Goal: Transaction & Acquisition: Purchase product/service

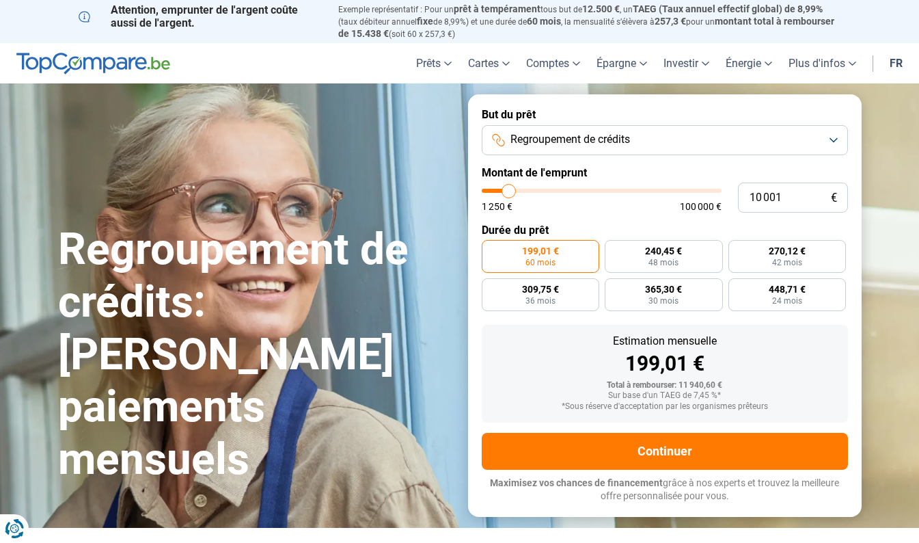
click at [690, 138] on button "Regroupement de crédits" at bounding box center [665, 140] width 366 height 30
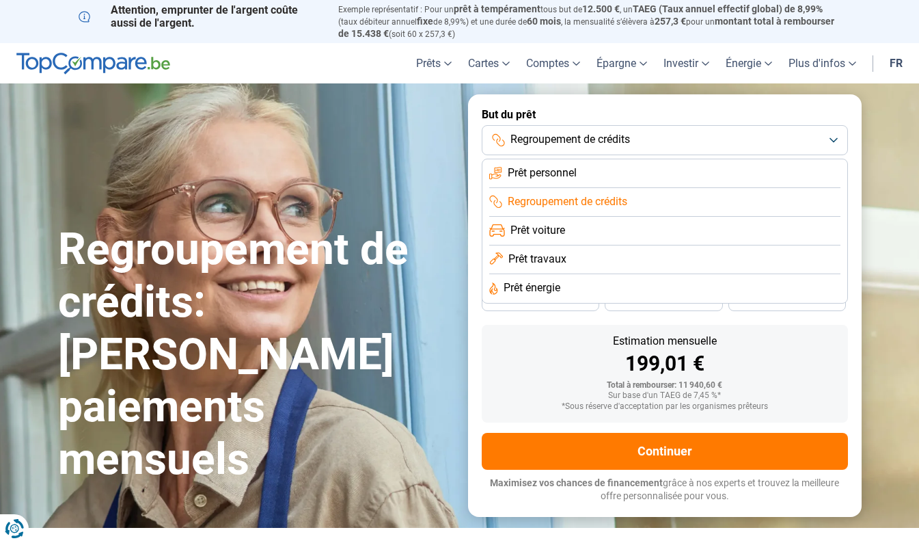
click at [543, 286] on span "Prêt énergie" at bounding box center [532, 287] width 57 height 15
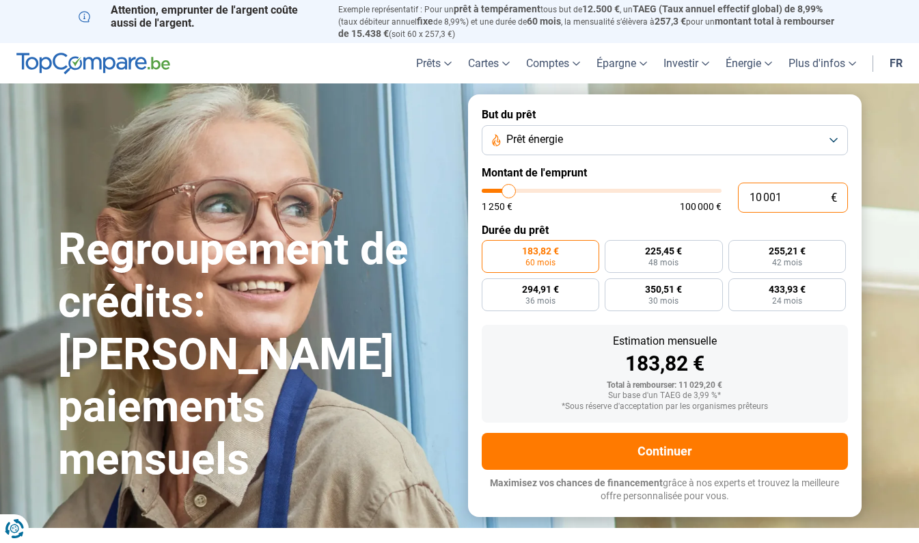
drag, startPoint x: 762, startPoint y: 191, endPoint x: 744, endPoint y: 192, distance: 17.8
click at [744, 192] on input "10 001" at bounding box center [793, 198] width 110 height 30
drag, startPoint x: 794, startPoint y: 191, endPoint x: 710, endPoint y: 163, distance: 88.4
click at [716, 198] on div "10 001 € 1 250 € 100 000 €" at bounding box center [665, 198] width 366 height 30
type input "4"
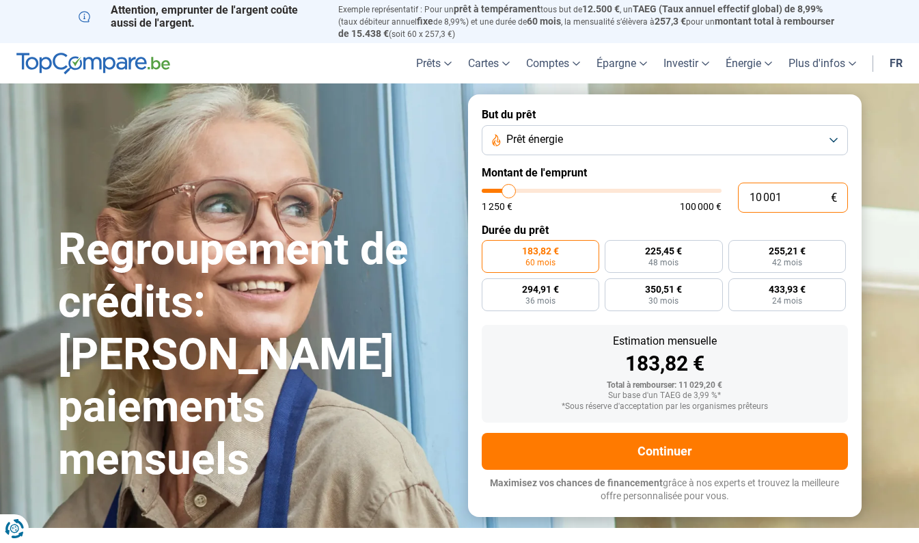
type input "1250"
type input "45"
type input "1250"
type input "450"
type input "1250"
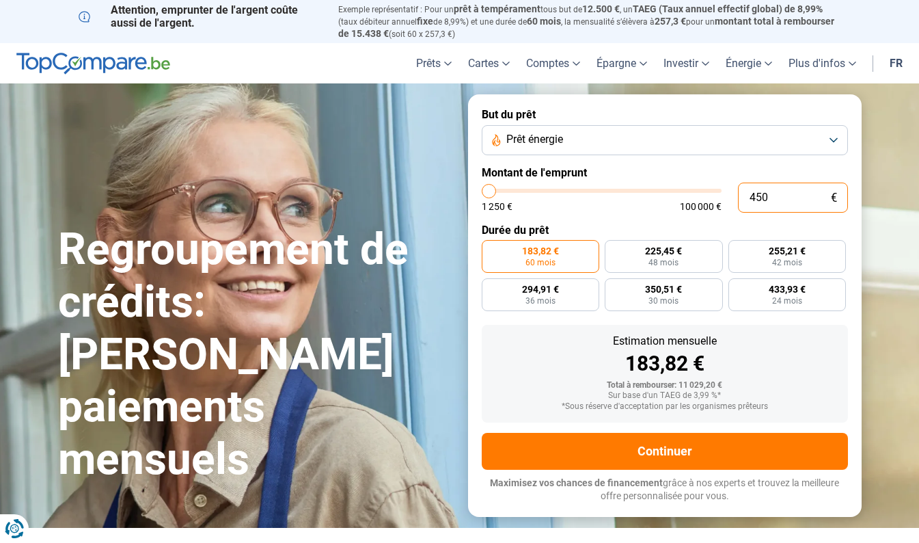
type input "4 500"
type input "4500"
type input "45 000"
type input "45000"
radio input "false"
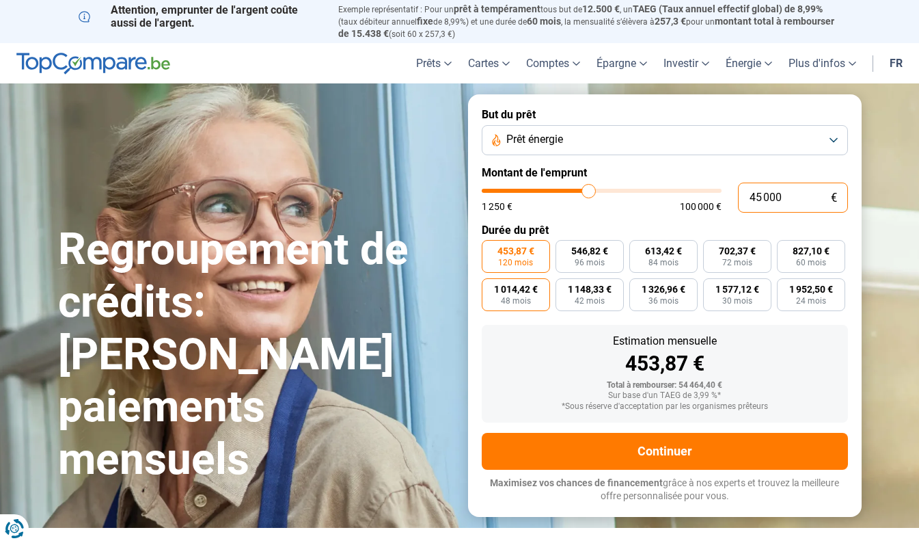
type input "45 000"
click at [525, 287] on span "1 014,42 €" at bounding box center [516, 289] width 44 height 10
click at [491, 287] on input "1 014,42 € 48 mois" at bounding box center [486, 282] width 9 height 9
radio input "true"
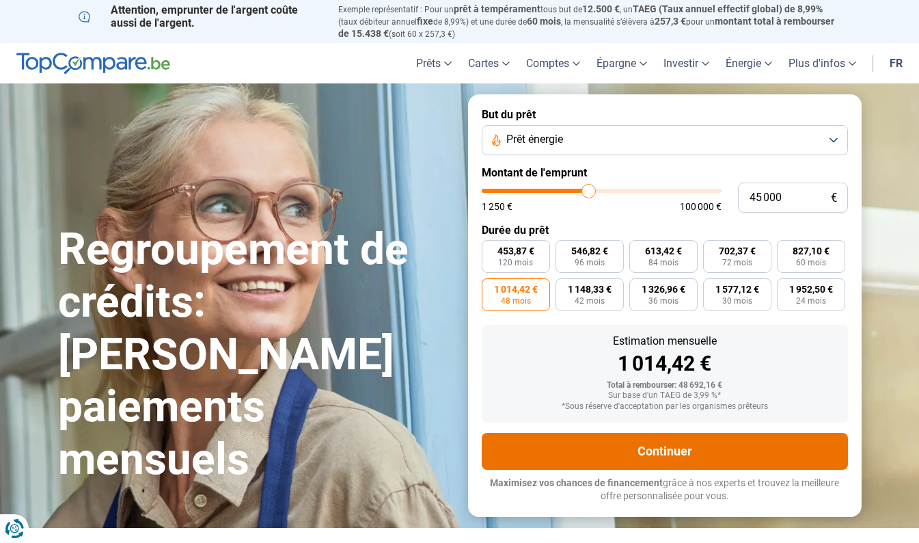
click at [666, 446] on button "Continuer" at bounding box center [665, 451] width 366 height 37
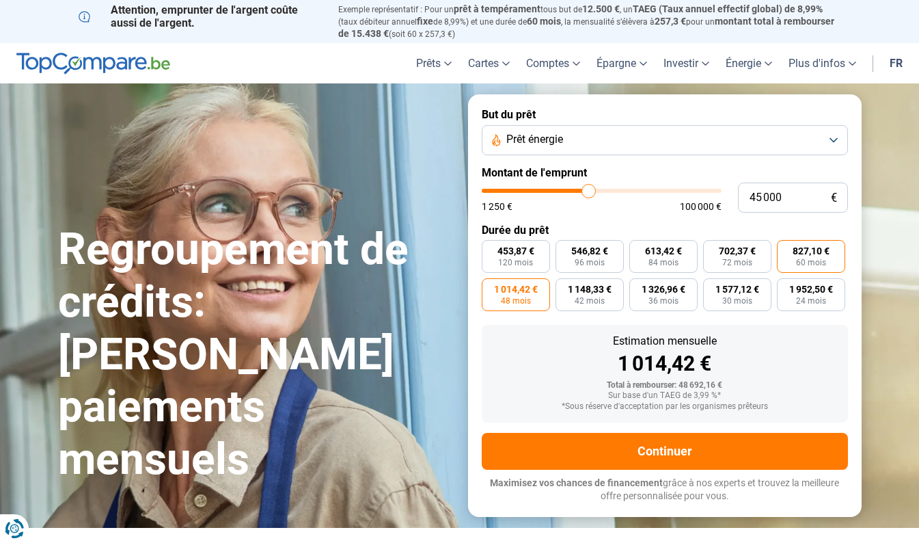
click at [819, 252] on span "827,10 €" at bounding box center [811, 251] width 37 height 10
click at [786, 249] on input "827,10 € 60 mois" at bounding box center [781, 244] width 9 height 9
radio input "true"
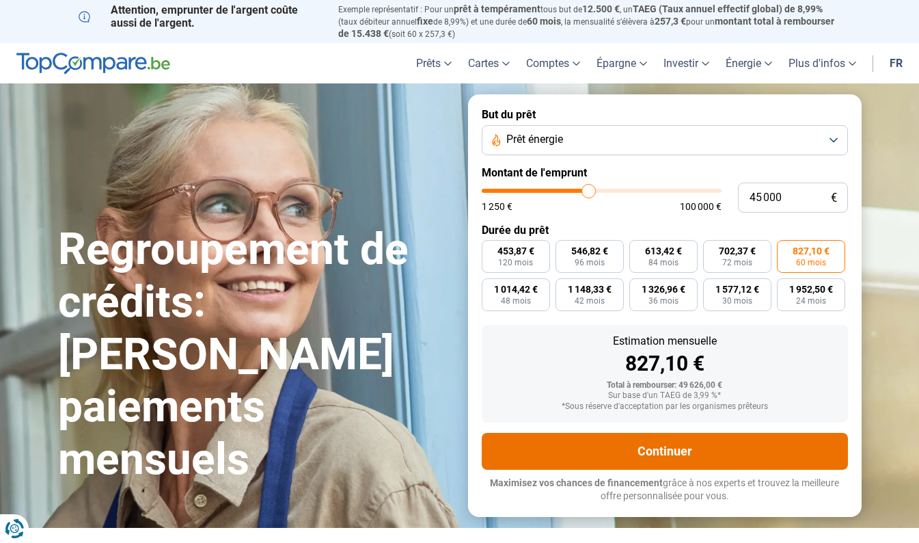
click at [682, 446] on button "Continuer" at bounding box center [665, 451] width 366 height 37
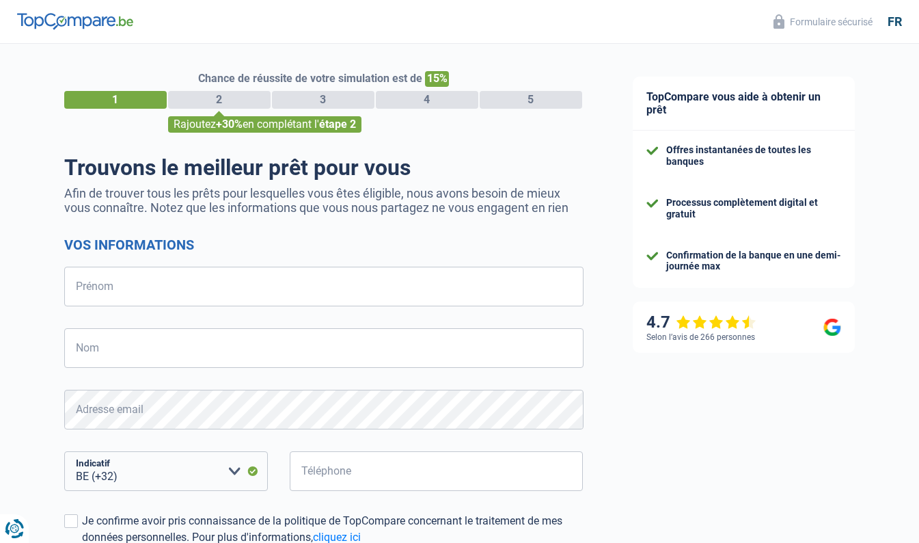
select select "32"
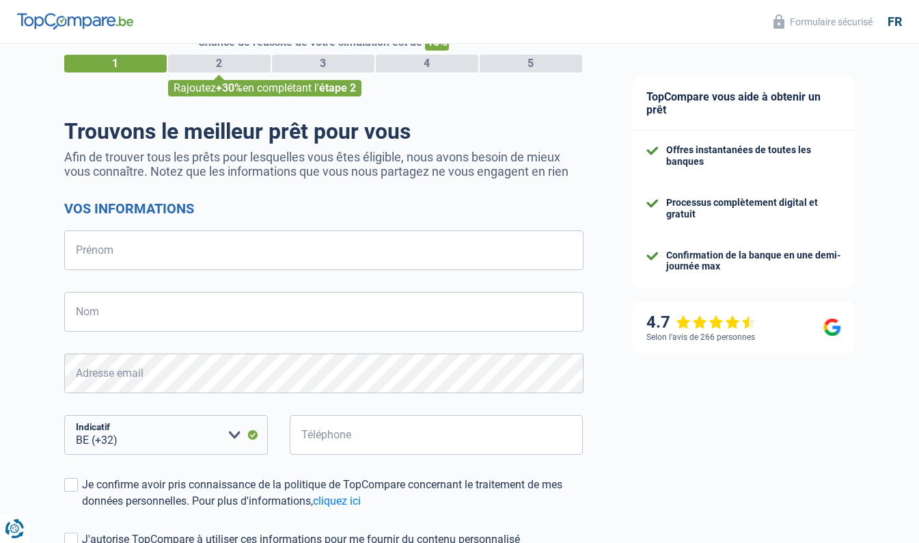
scroll to position [36, 0]
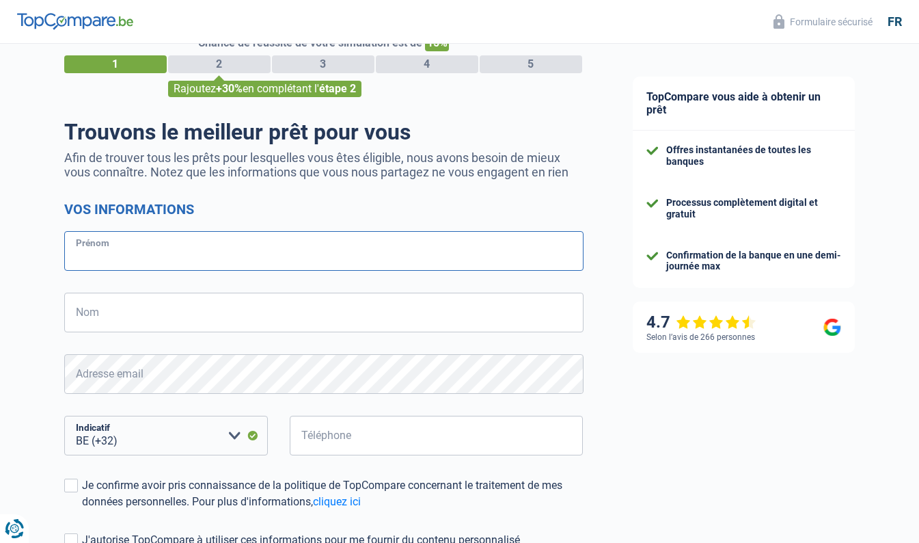
click at [123, 250] on input "Prénom" at bounding box center [323, 251] width 519 height 40
click at [107, 257] on input "Prénom" at bounding box center [323, 251] width 519 height 40
click at [26, 311] on div "Chance de réussite de votre simulation est de 15% 1 2 3 4 5 Rajoutez +30% en co…" at bounding box center [304, 352] width 608 height 699
drag, startPoint x: 163, startPoint y: 251, endPoint x: 23, endPoint y: 264, distance: 140.7
click at [23, 264] on div "Chance de réussite de votre simulation est de 15% 1 2 3 4 5 Rajoutez +30% en co…" at bounding box center [304, 352] width 608 height 699
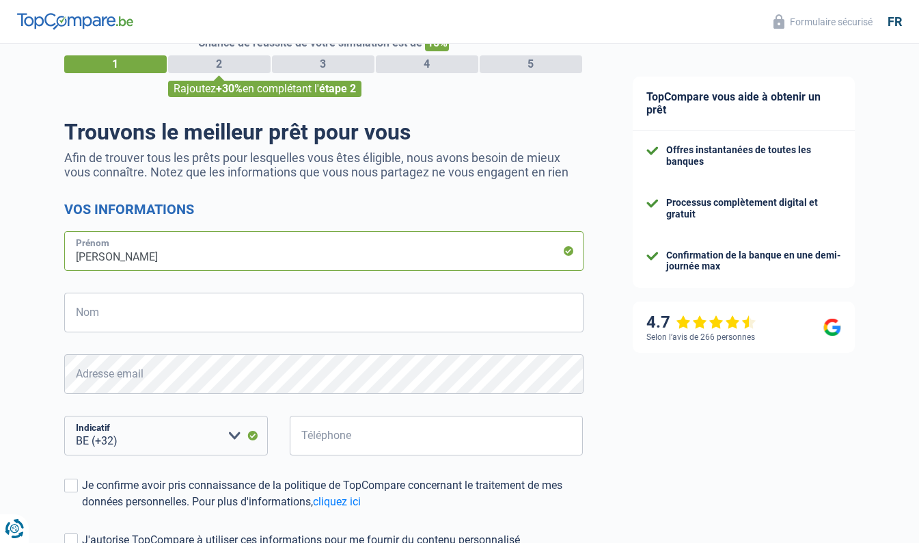
type input "Aleksandra"
click at [18, 305] on div "Chance de réussite de votre simulation est de 15% 1 2 3 4 5 Rajoutez +30% en co…" at bounding box center [304, 352] width 608 height 699
click at [97, 314] on input "Nom" at bounding box center [323, 313] width 519 height 40
type input "Zamarajewa"
click at [18, 333] on div "Chance de réussite de votre simulation est de 15% 1 2 3 4 5 Rajoutez +30% en co…" at bounding box center [304, 352] width 608 height 699
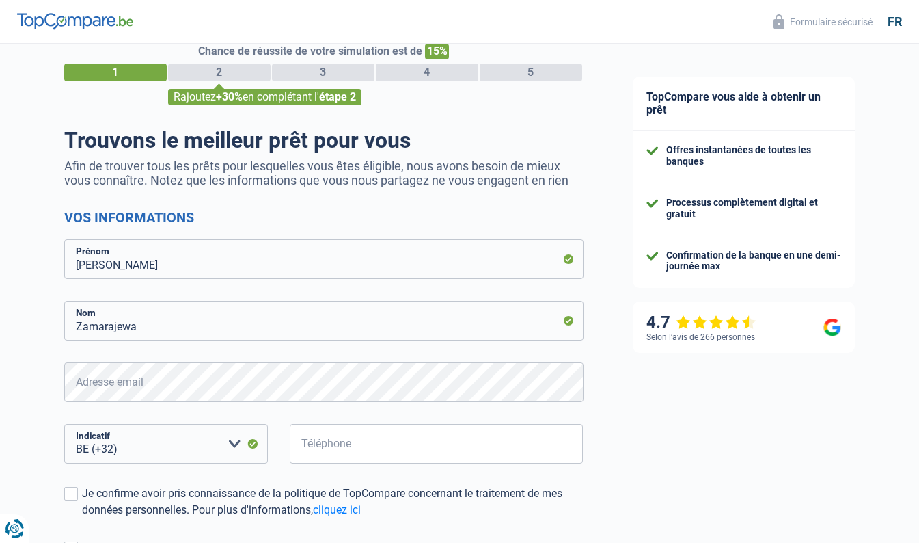
scroll to position [27, 0]
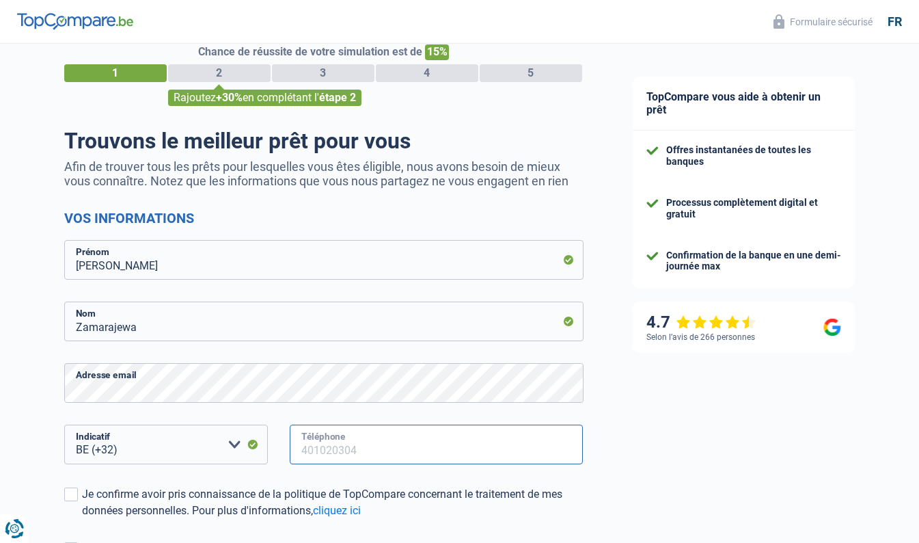
type input "510533549"
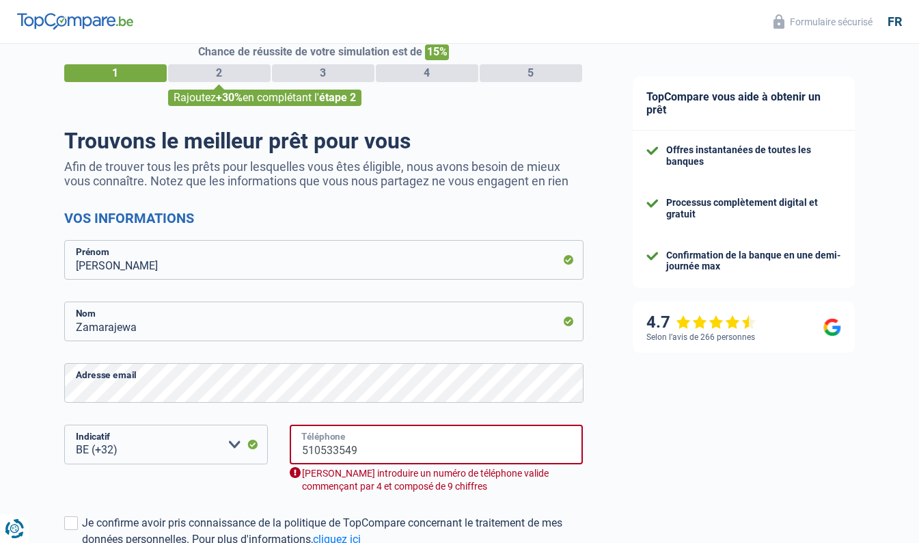
drag, startPoint x: 365, startPoint y: 450, endPoint x: 265, endPoint y: 454, distance: 99.9
click at [265, 454] on div "BE (+32) LU (+352) Veuillez sélectionner une option Indicatif 510533549 Télépho…" at bounding box center [324, 469] width 540 height 90
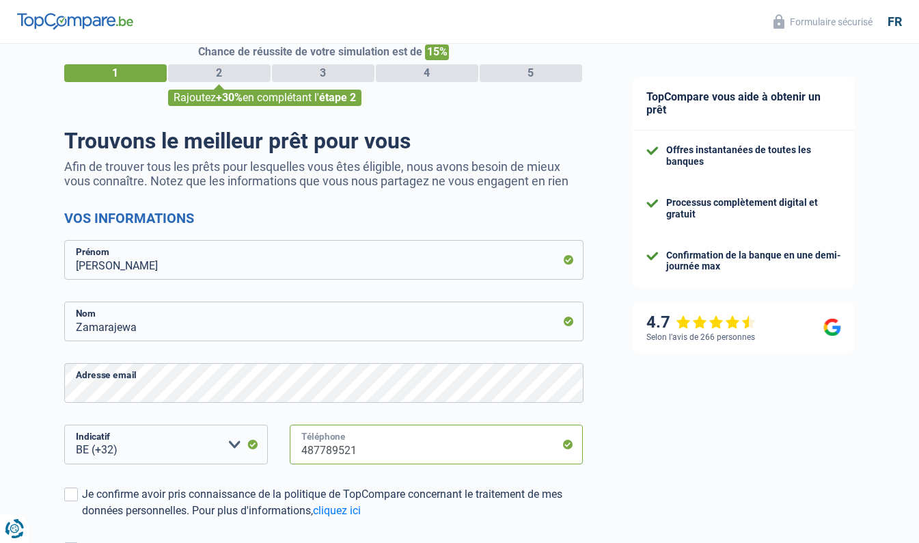
type input "487789521"
click at [37, 448] on div "Chance de réussite de votre simulation est de 15% 1 2 3 4 5 Rajoutez +30% en co…" at bounding box center [304, 361] width 608 height 699
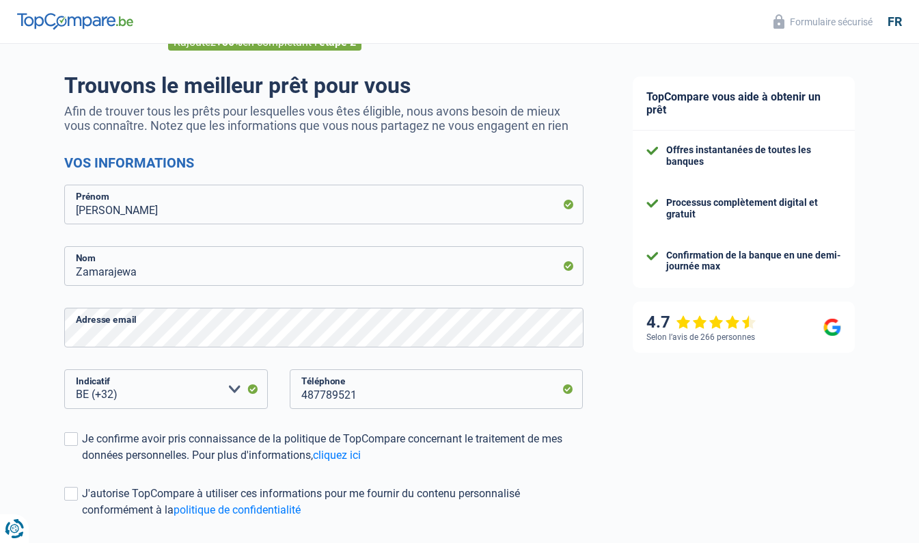
scroll to position [197, 0]
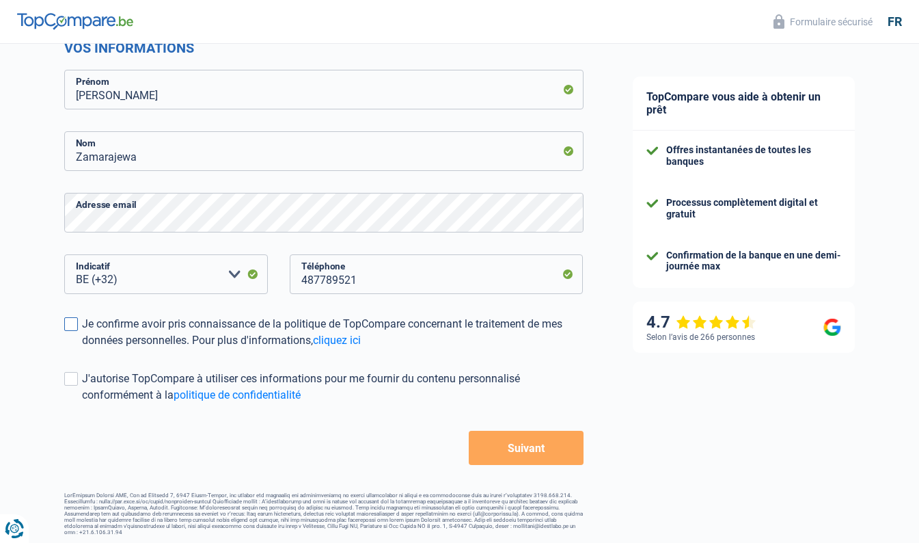
click at [74, 323] on span at bounding box center [71, 324] width 14 height 14
click at [82, 349] on input "Je confirme avoir pris connaissance de la politique de TopCompare concernant le…" at bounding box center [82, 349] width 0 height 0
click at [70, 383] on span at bounding box center [71, 379] width 14 height 14
click at [82, 403] on input "J'autorise TopCompare à utiliser ces informations pour me fournir du contenu pe…" at bounding box center [82, 403] width 0 height 0
click at [539, 448] on button "Suivant" at bounding box center [526, 448] width 114 height 34
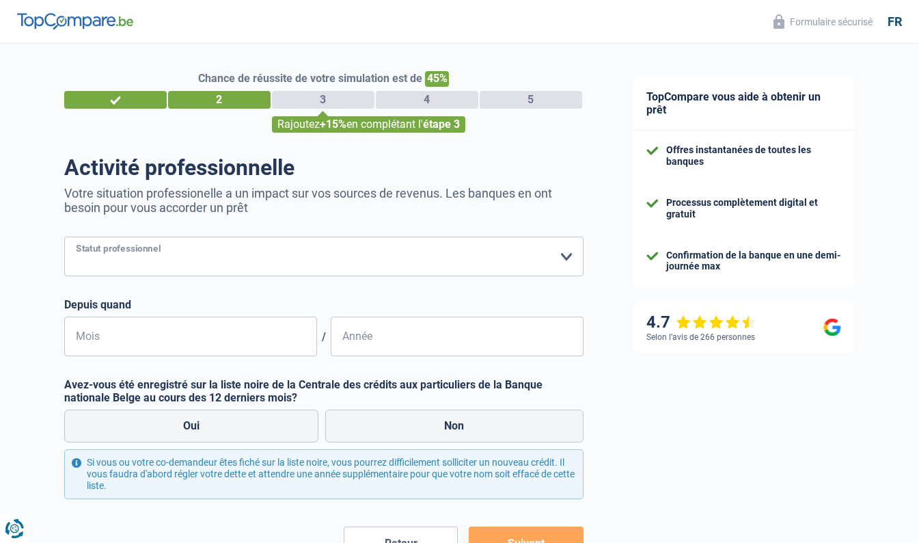
click at [561, 260] on select "Ouvrier Employé privé Employé public Invalide Indépendant Pensionné Chômeur Mut…" at bounding box center [323, 257] width 519 height 40
select select "publicEmployee"
click at [64, 237] on select "Ouvrier Employé privé Employé public Invalide Indépendant Pensionné Chômeur Mut…" at bounding box center [323, 257] width 519 height 40
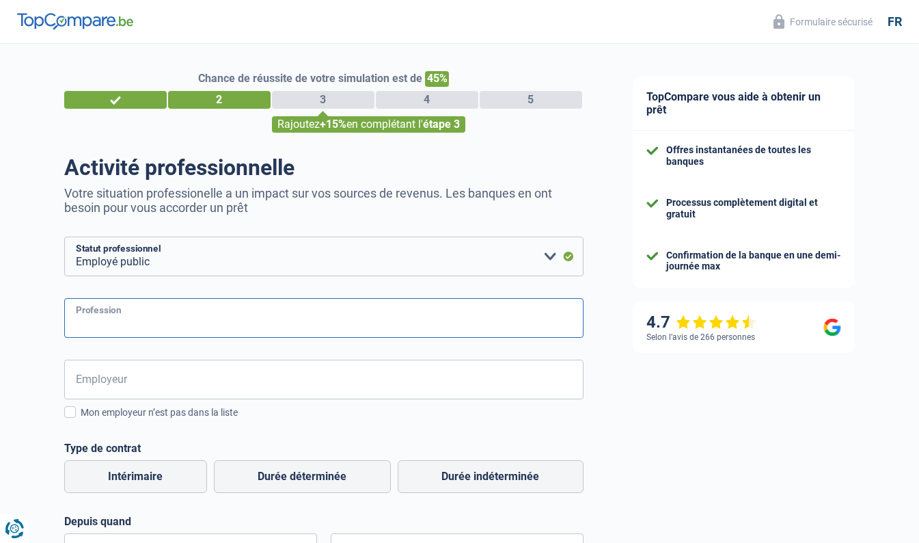
click at [98, 316] on input "Profession" at bounding box center [323, 318] width 519 height 40
type input "Functionnaire UE"
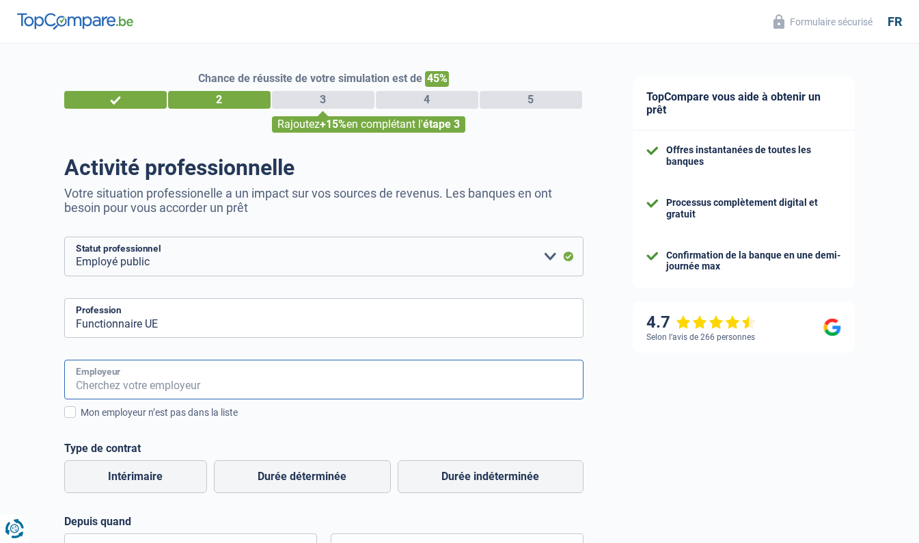
click at [108, 379] on input "Employeur" at bounding box center [323, 380] width 519 height 40
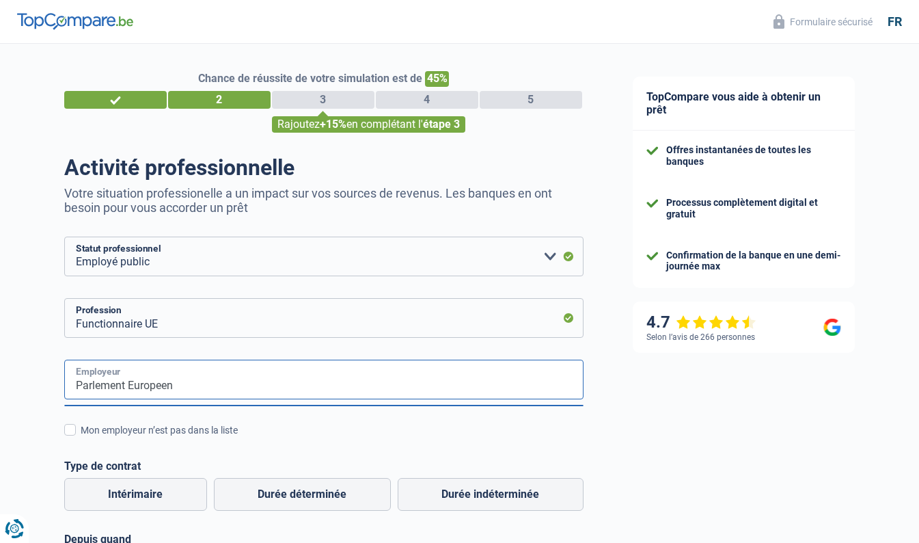
type input "Parlement Europeen"
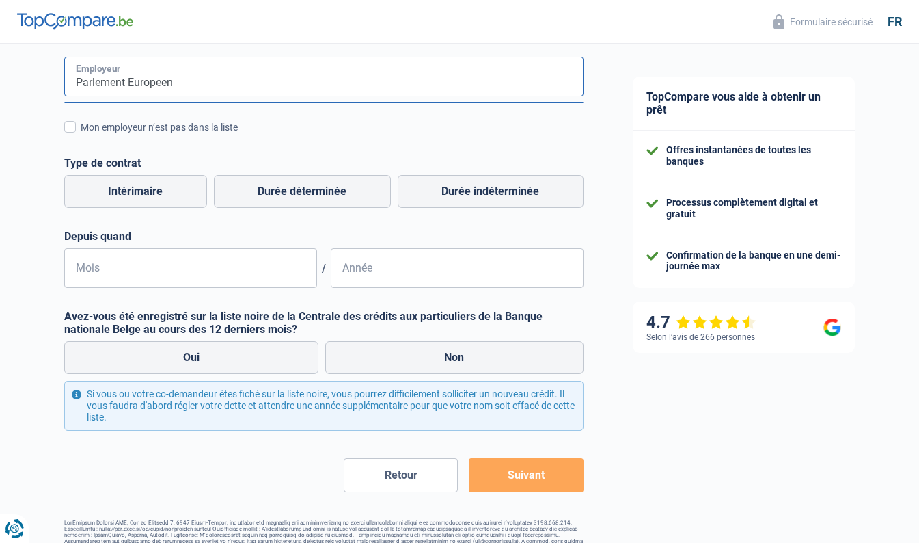
scroll to position [303, 0]
click at [123, 266] on input "Mois" at bounding box center [190, 268] width 253 height 40
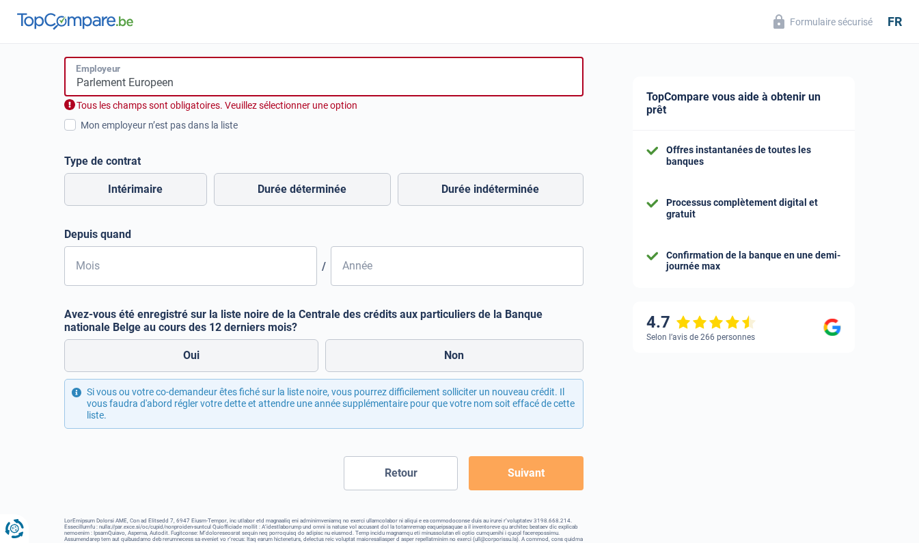
click at [200, 73] on input "Parlement Europeen" at bounding box center [323, 77] width 519 height 40
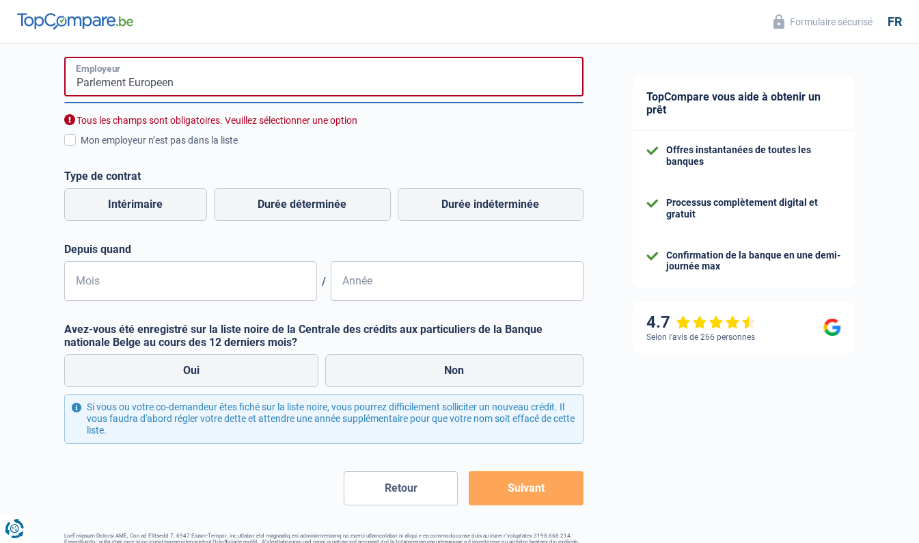
drag, startPoint x: 200, startPoint y: 73, endPoint x: 131, endPoint y: 81, distance: 70.1
click at [131, 81] on input "Parlement Europeen" at bounding box center [323, 77] width 519 height 40
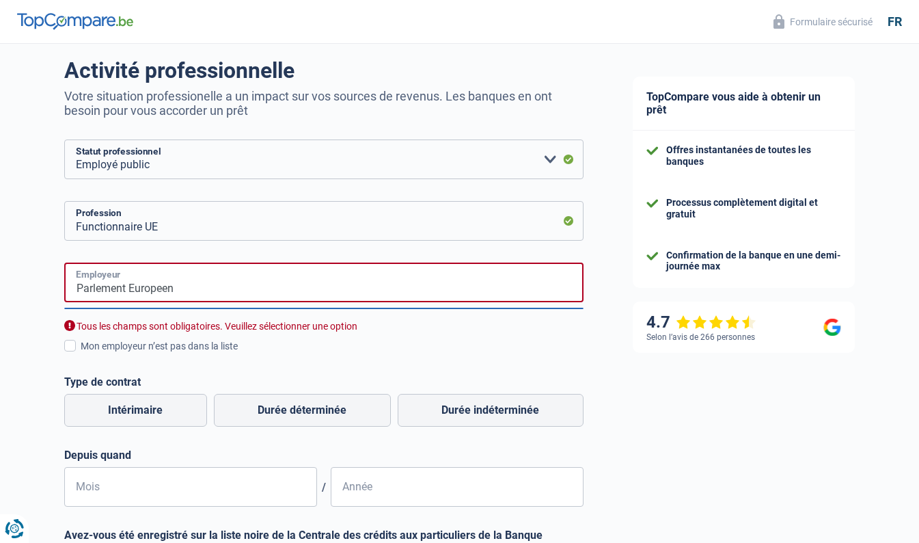
scroll to position [49, 0]
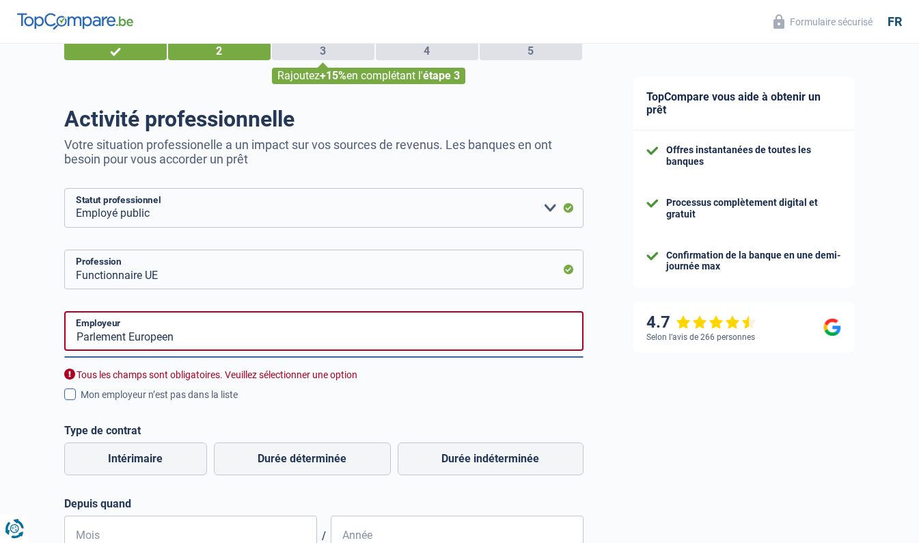
click at [74, 394] on span at bounding box center [70, 394] width 12 height 12
click at [81, 402] on input "Mon employeur n’est pas dans la liste" at bounding box center [81, 402] width 0 height 0
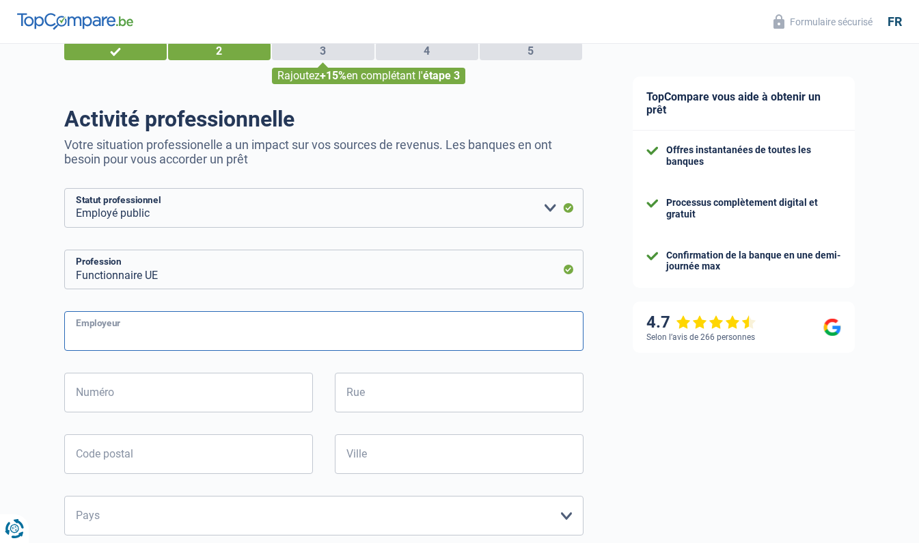
click at [77, 347] on input "Employeur" at bounding box center [323, 331] width 519 height 40
click at [104, 333] on input "Employeur" at bounding box center [323, 331] width 519 height 40
click at [79, 337] on input "parlement Europeen" at bounding box center [323, 331] width 519 height 40
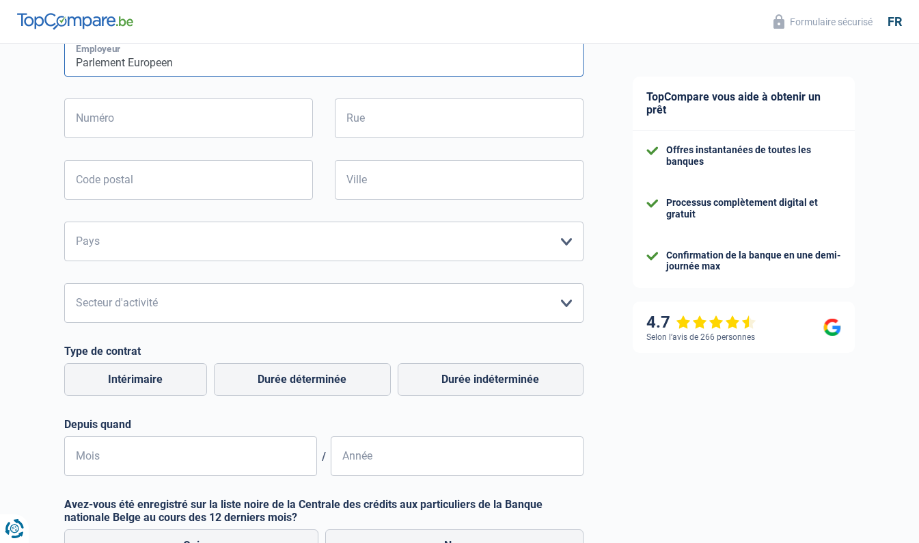
scroll to position [356, 0]
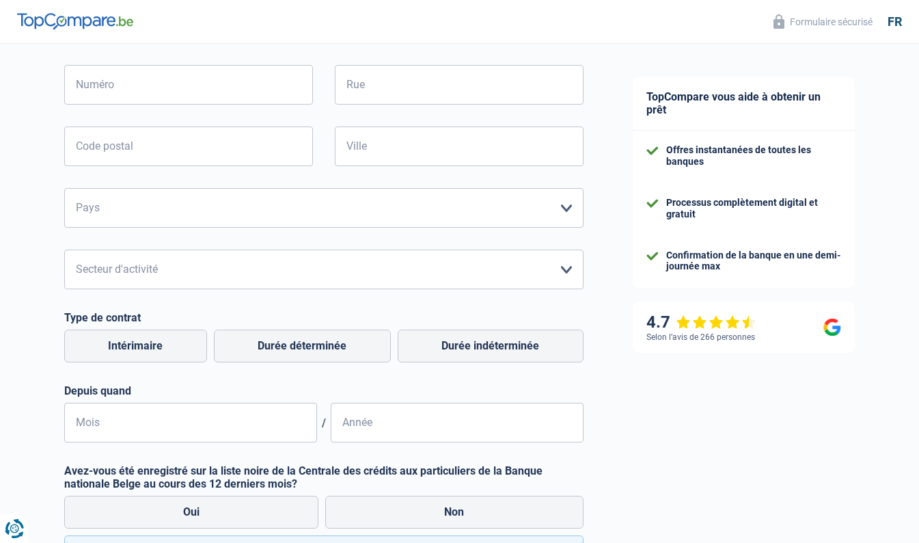
type input "Parlement Europeen"
click at [166, 286] on select "Agriculture/Pêche Industrie Horeca Courier/Fitness/Taxi Construction Banques/As…" at bounding box center [323, 269] width 519 height 40
select select "stateUniversityEu"
click at [64, 250] on select "Agriculture/Pêche Industrie Horeca Courier/Fitness/Taxi Construction Banques/As…" at bounding box center [323, 269] width 519 height 40
click at [131, 211] on select "Belgique France Allemagne Italie Luxembourg Pays-Bas Espagne Suisse Veuillez sé…" at bounding box center [323, 208] width 519 height 40
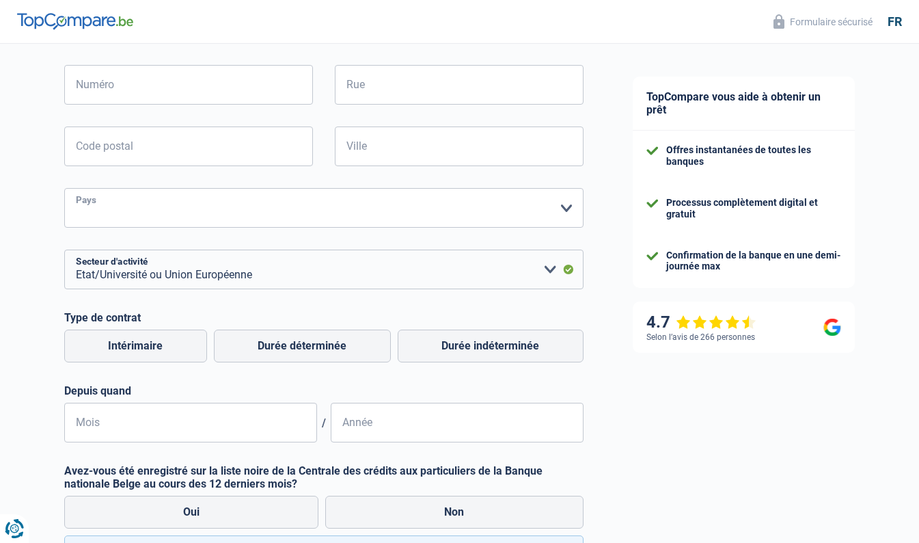
select select "BE"
click at [64, 189] on select "Belgique France Allemagne Italie Luxembourg Pays-Bas Espagne Suisse Veuillez sé…" at bounding box center [323, 208] width 519 height 40
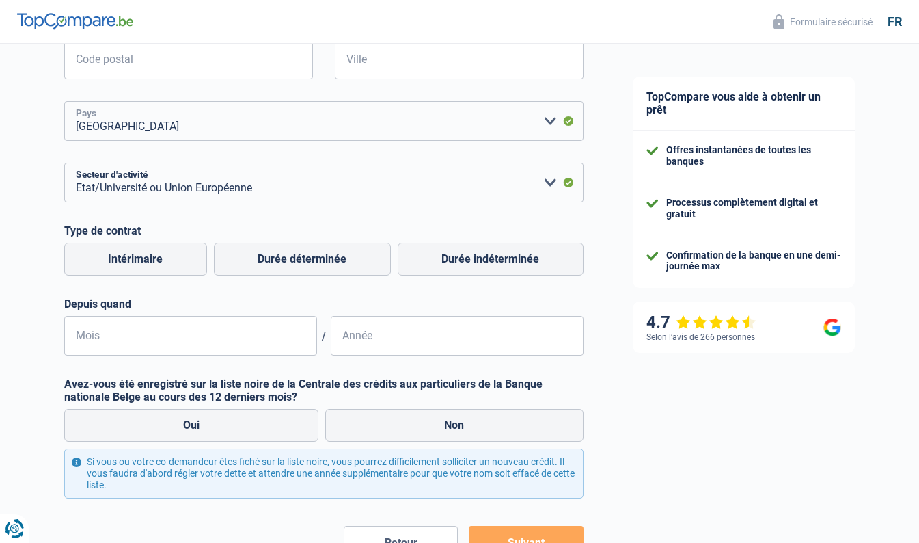
scroll to position [444, 0]
click at [494, 257] on label "Durée indéterminée" at bounding box center [491, 258] width 186 height 33
click at [494, 257] on input "Durée indéterminée" at bounding box center [491, 258] width 186 height 33
radio input "true"
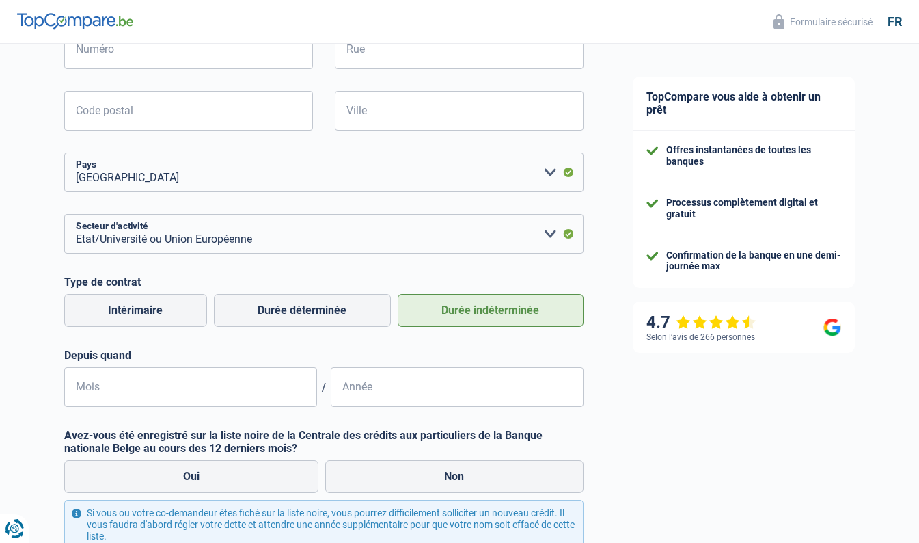
scroll to position [537, 0]
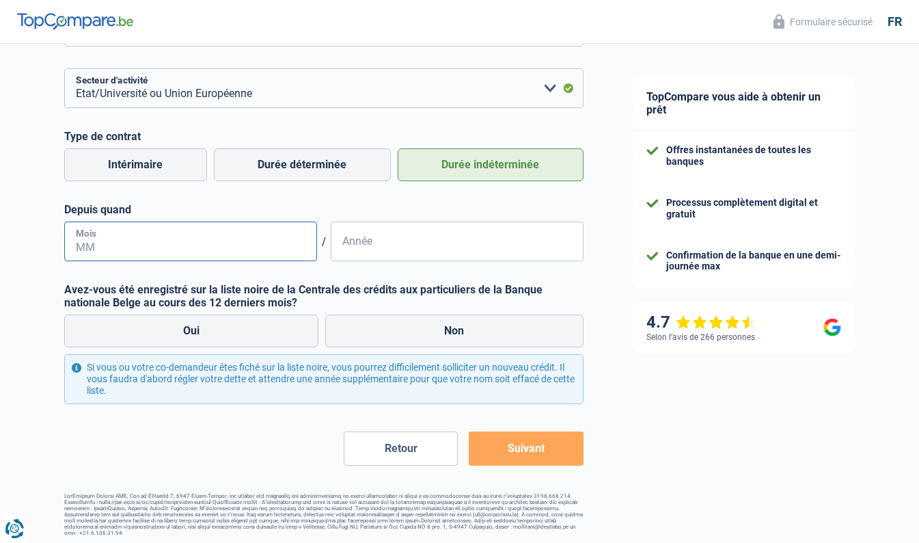
click at [96, 243] on input "Mois" at bounding box center [190, 241] width 253 height 40
type input "02"
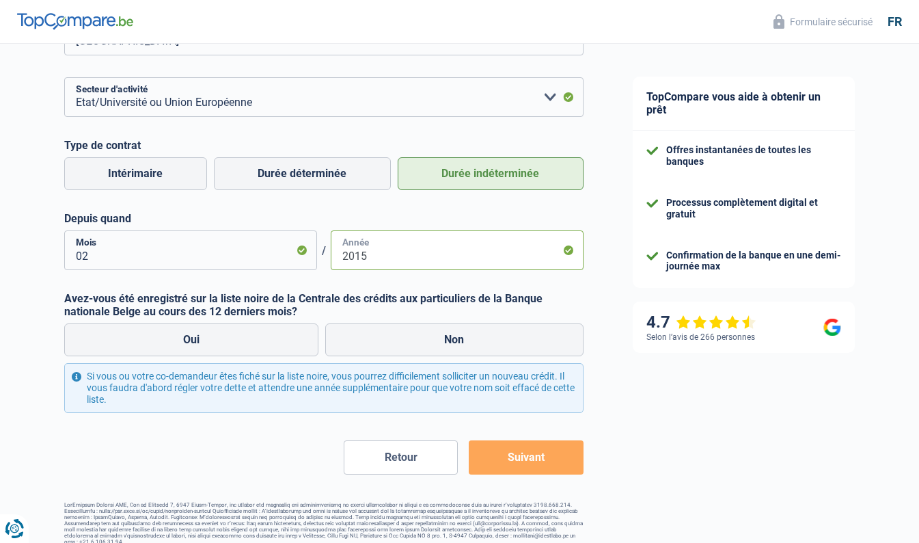
scroll to position [525, 0]
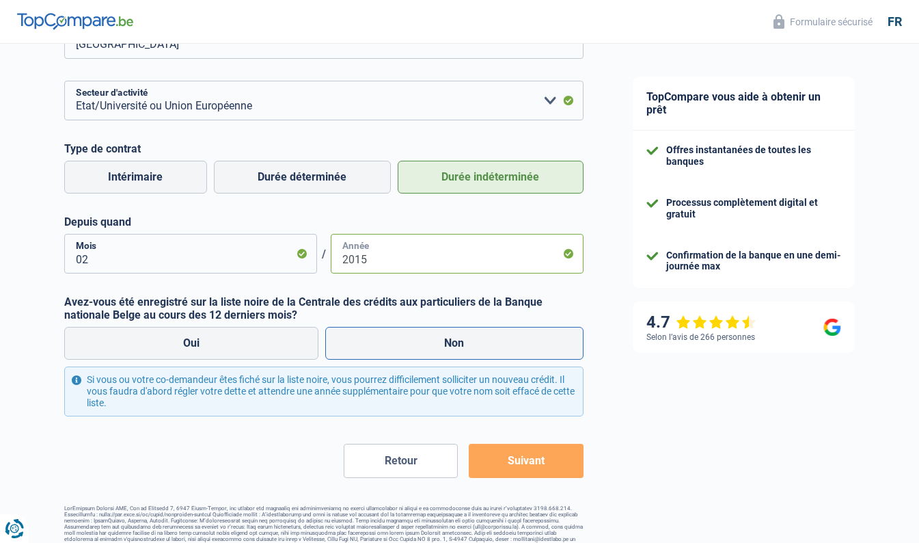
type input "2015"
click at [458, 345] on label "Non" at bounding box center [454, 343] width 258 height 33
click at [458, 345] on input "Non" at bounding box center [454, 343] width 258 height 33
radio input "true"
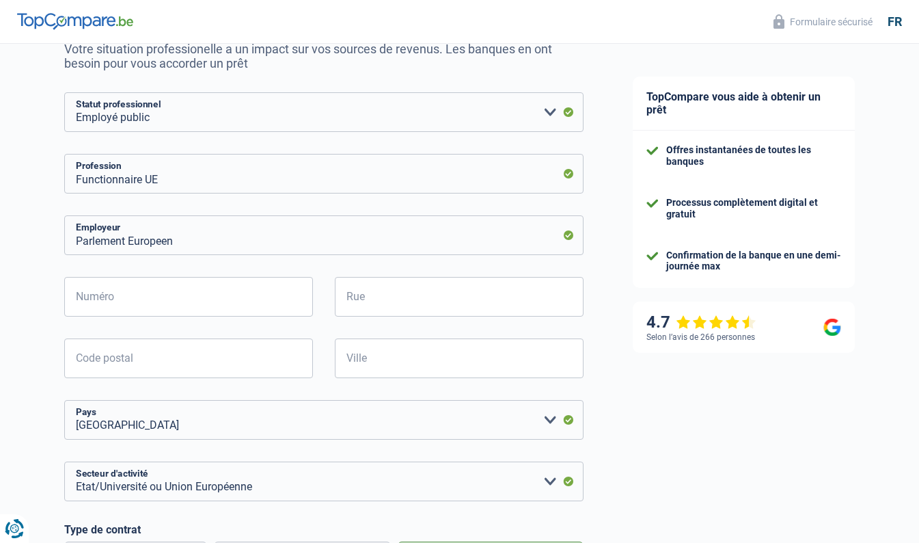
scroll to position [0, 0]
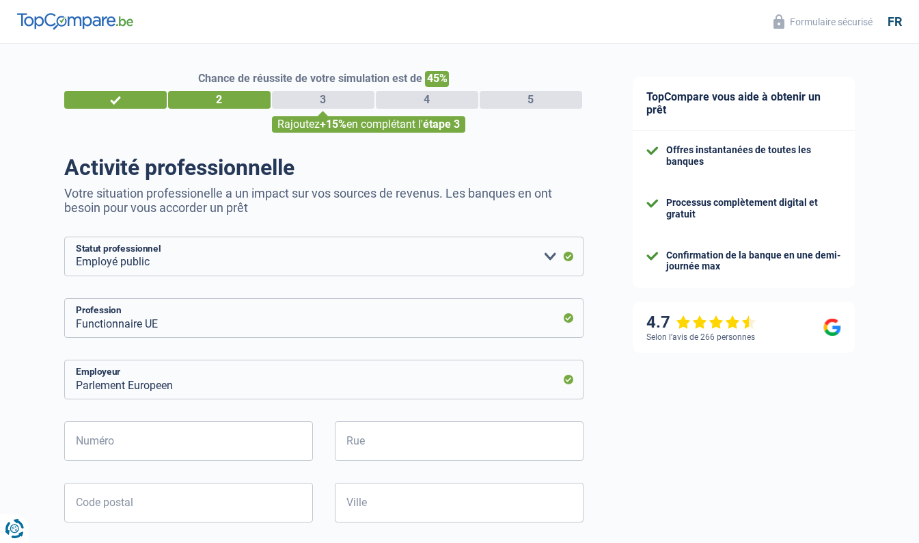
select select "32"
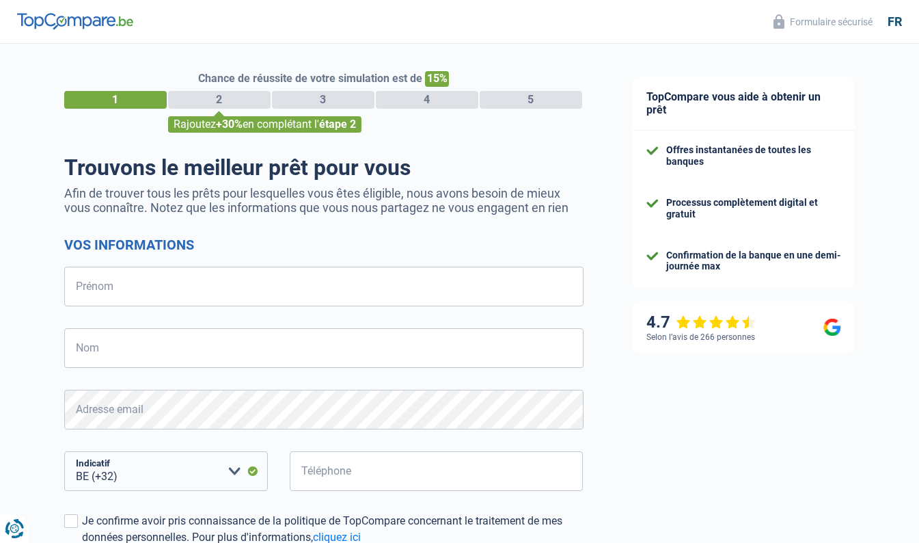
select select "32"
click at [118, 293] on input "Prénom" at bounding box center [323, 287] width 519 height 40
type input "[PERSON_NAME]"
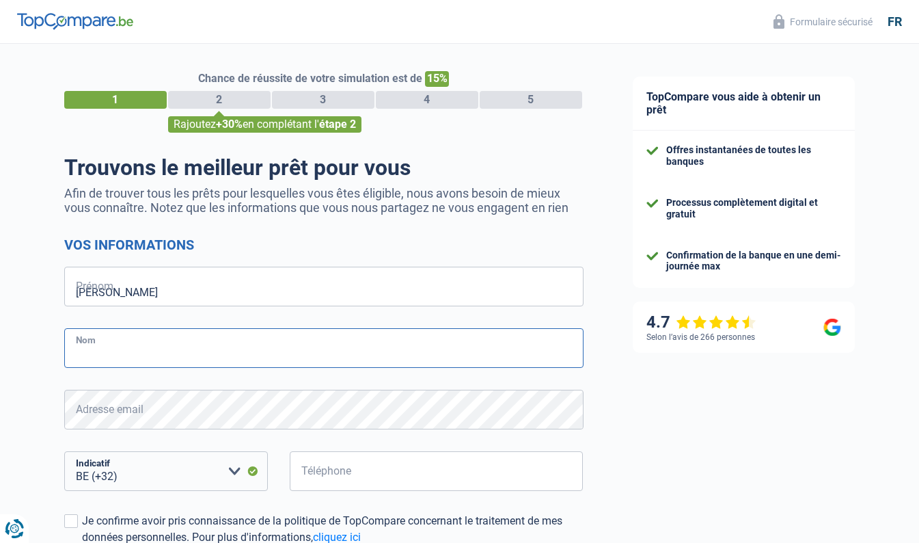
type input "Zamarajewa"
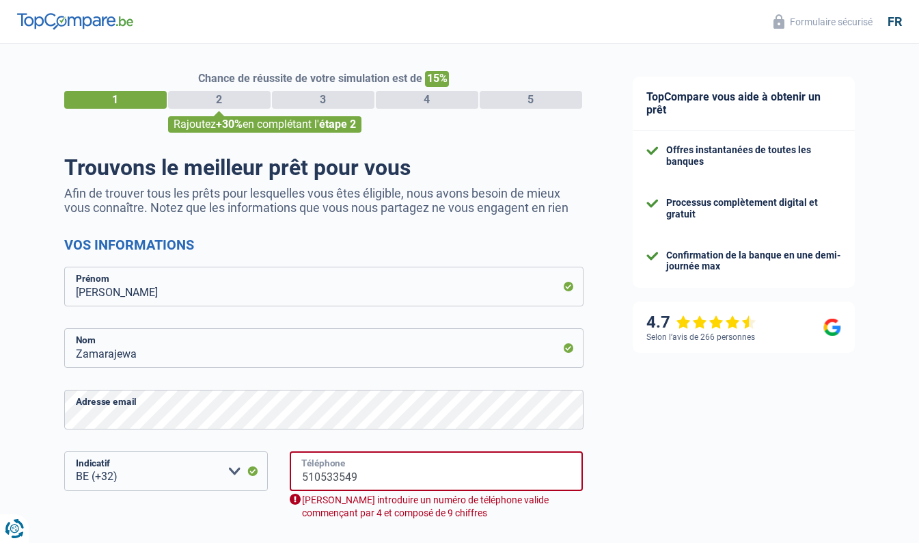
drag, startPoint x: 368, startPoint y: 478, endPoint x: 264, endPoint y: 475, distance: 104.6
click at [264, 475] on div "BE (+32) LU (+352) Veuillez sélectionner une option Indicatif 510533549 Télépho…" at bounding box center [324, 496] width 540 height 90
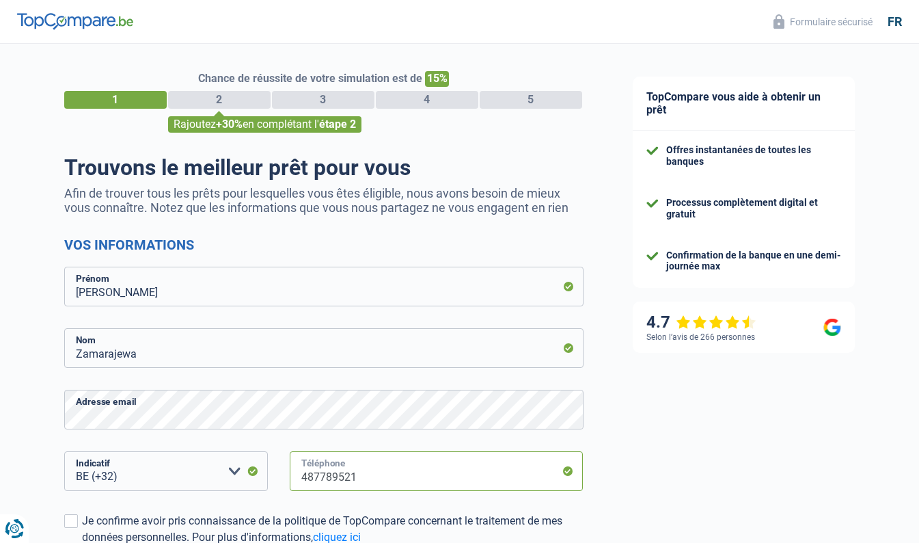
type input "487789521"
click at [733, 440] on div "TopCompare vous aide à obtenir un prêt Offres instantanées de toutes les banque…" at bounding box center [764, 393] width 312 height 699
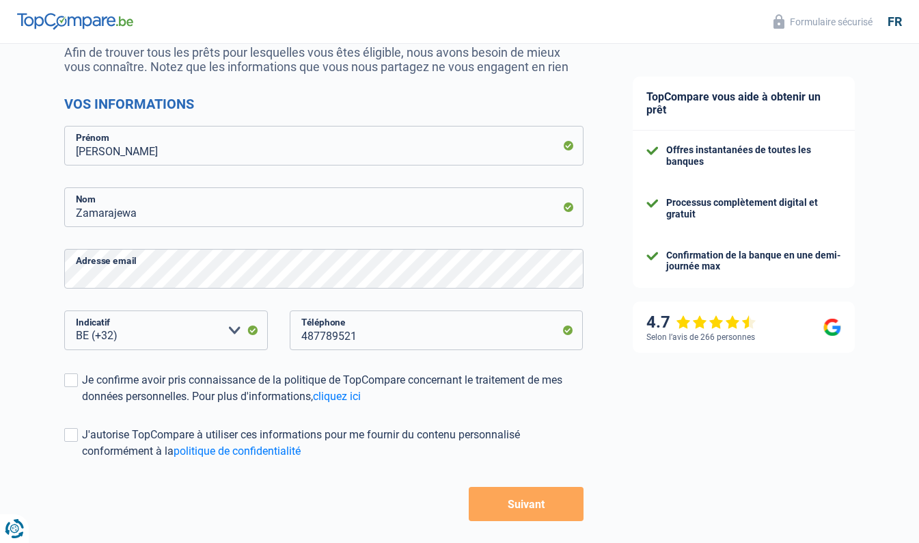
scroll to position [142, 0]
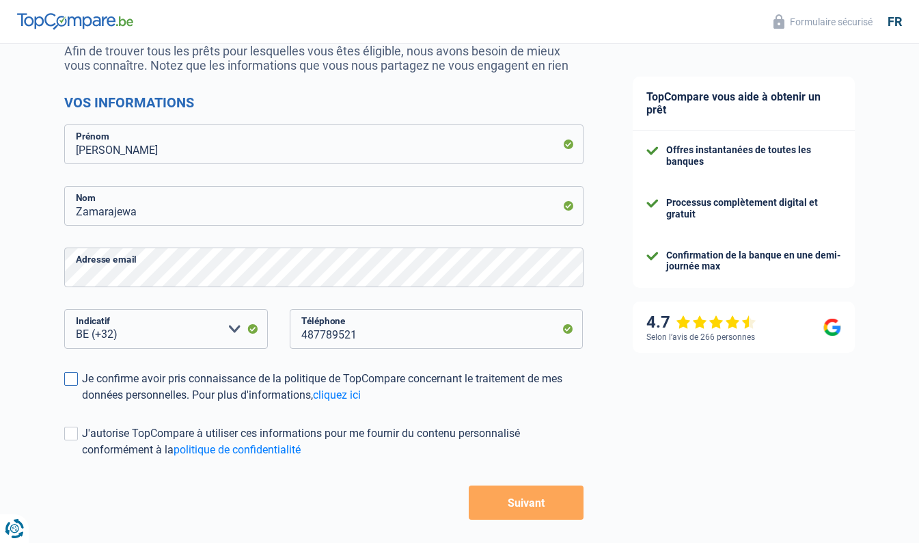
click at [76, 378] on span at bounding box center [71, 379] width 14 height 14
click at [82, 403] on input "Je confirme avoir pris connaissance de la politique de TopCompare concernant le…" at bounding box center [82, 403] width 0 height 0
click at [67, 434] on span at bounding box center [71, 434] width 14 height 14
click at [82, 458] on input "J'autorise TopCompare à utiliser ces informations pour me fournir du contenu pe…" at bounding box center [82, 458] width 0 height 0
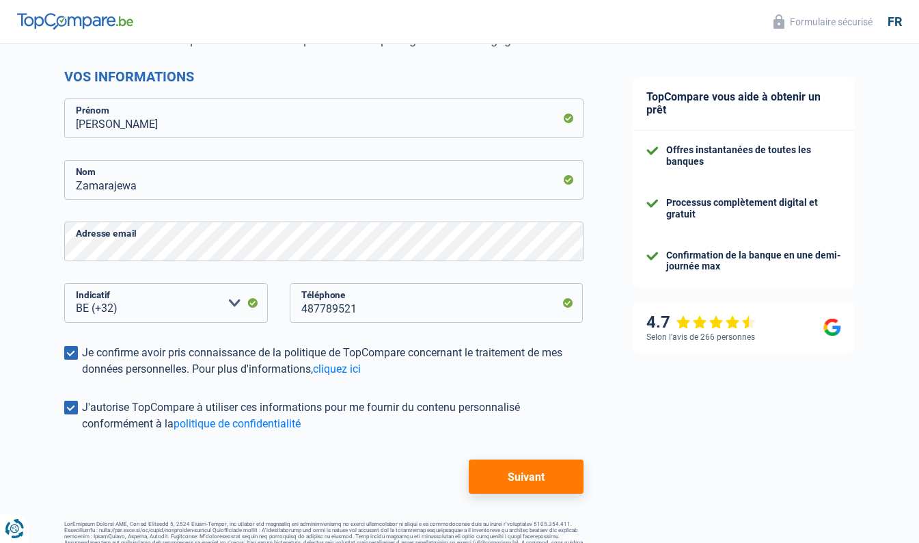
scroll to position [169, 0]
click at [522, 474] on button "Suivant" at bounding box center [526, 476] width 114 height 34
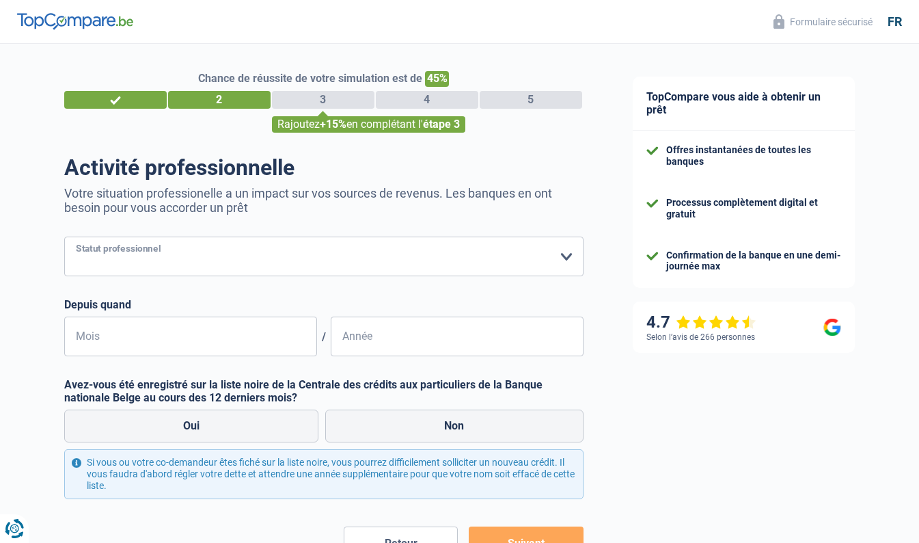
click at [386, 259] on select "Ouvrier Employé privé Employé public Invalide Indépendant Pensionné Chômeur Mut…" at bounding box center [323, 257] width 519 height 40
select select "publicEmployee"
click at [64, 237] on select "Ouvrier Employé privé Employé public Invalide Indépendant Pensionné Chômeur Mut…" at bounding box center [323, 257] width 519 height 40
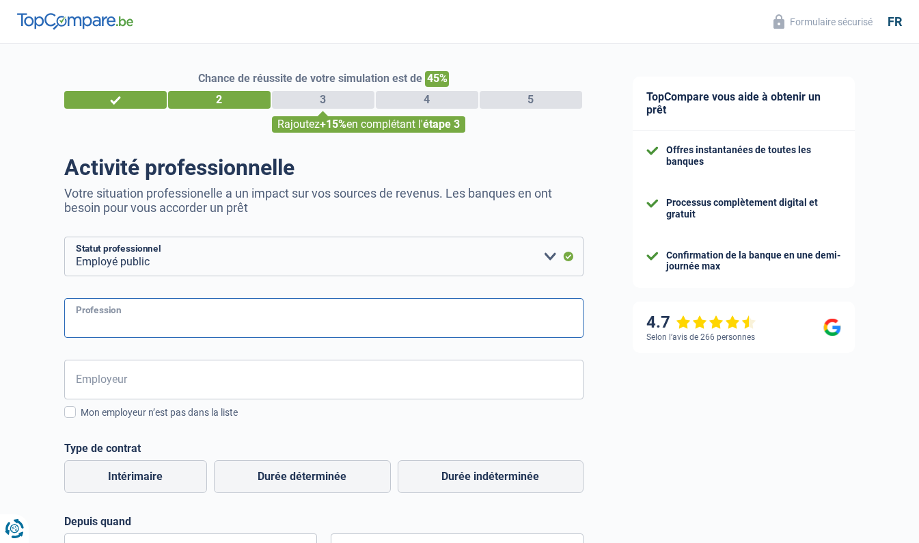
click at [98, 319] on input "Profession" at bounding box center [323, 318] width 519 height 40
type input "Functionnaire UE"
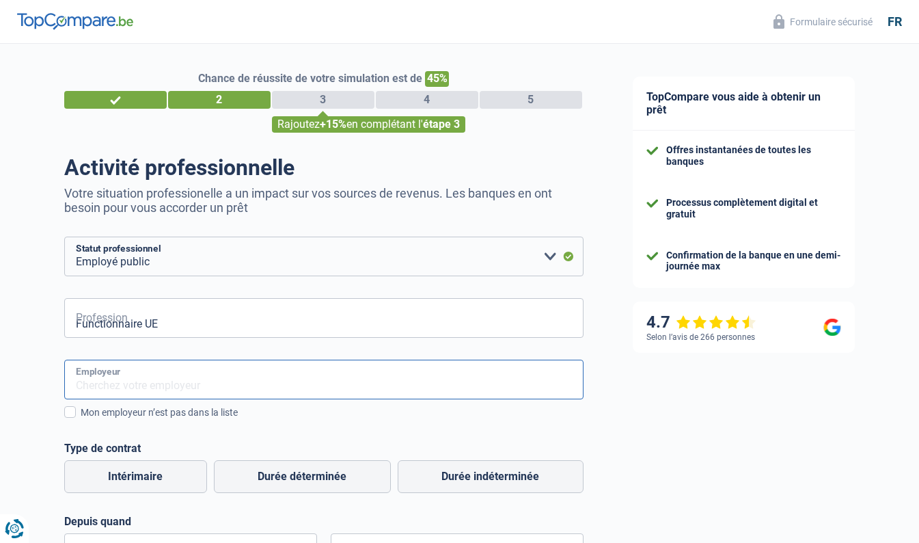
type input "Parlement Europeen"
type input "02"
type input "2015"
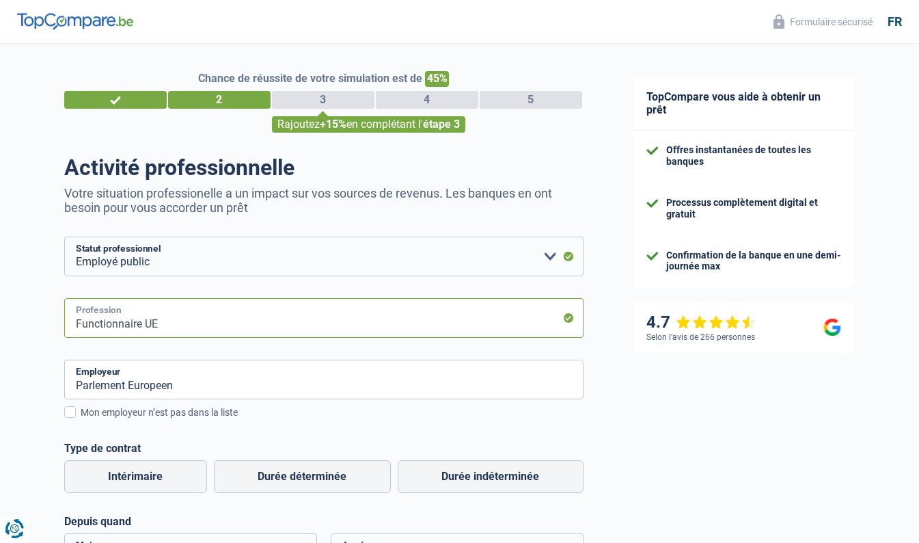
scroll to position [31, 0]
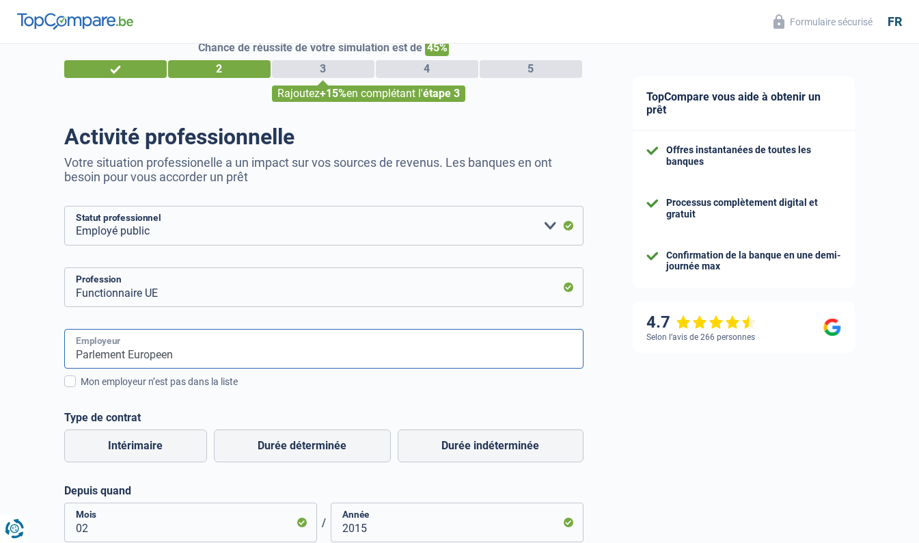
click at [101, 352] on input "Parlement Europeen" at bounding box center [323, 349] width 519 height 40
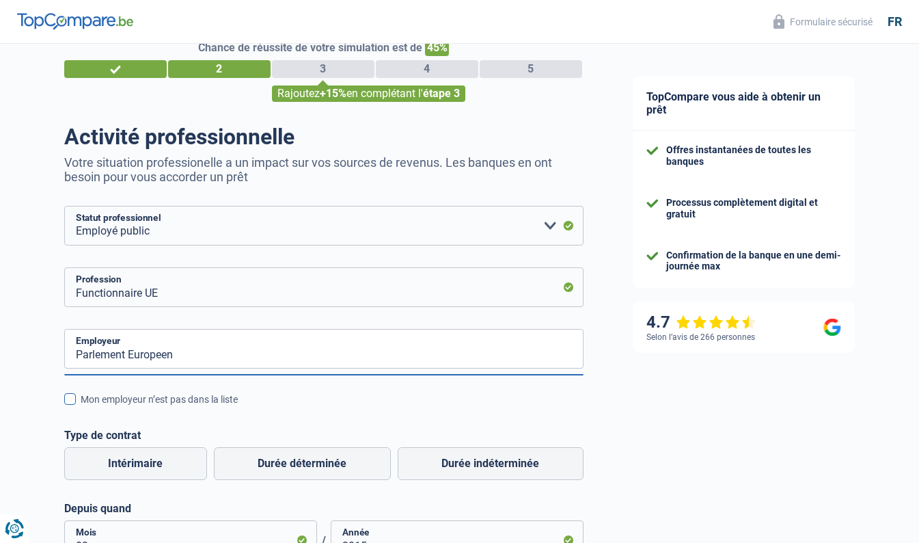
click at [70, 399] on span at bounding box center [70, 399] width 12 height 12
click at [81, 407] on input "Mon employeur n’est pas dans la liste" at bounding box center [81, 407] width 0 height 0
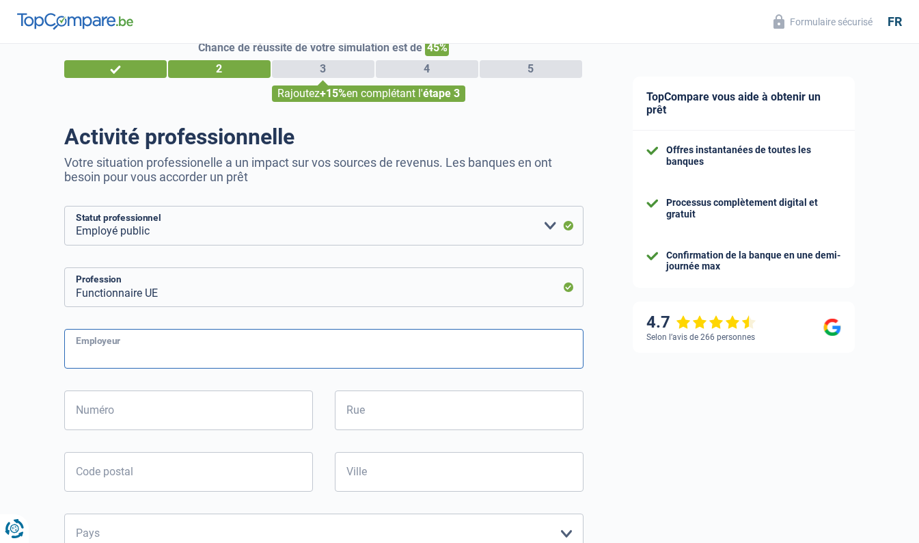
click at [137, 351] on input "Employeur" at bounding box center [323, 349] width 519 height 40
type input "Parlement Europeen"
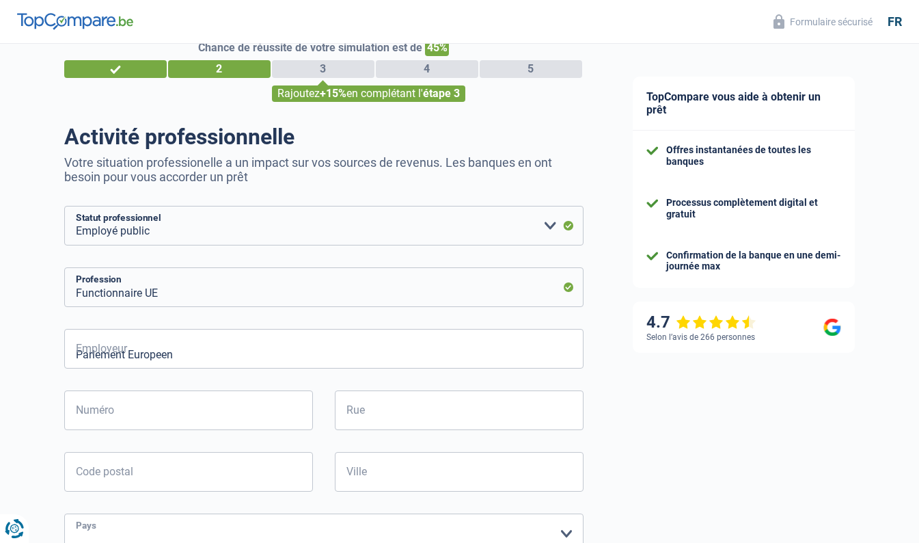
select select "BE"
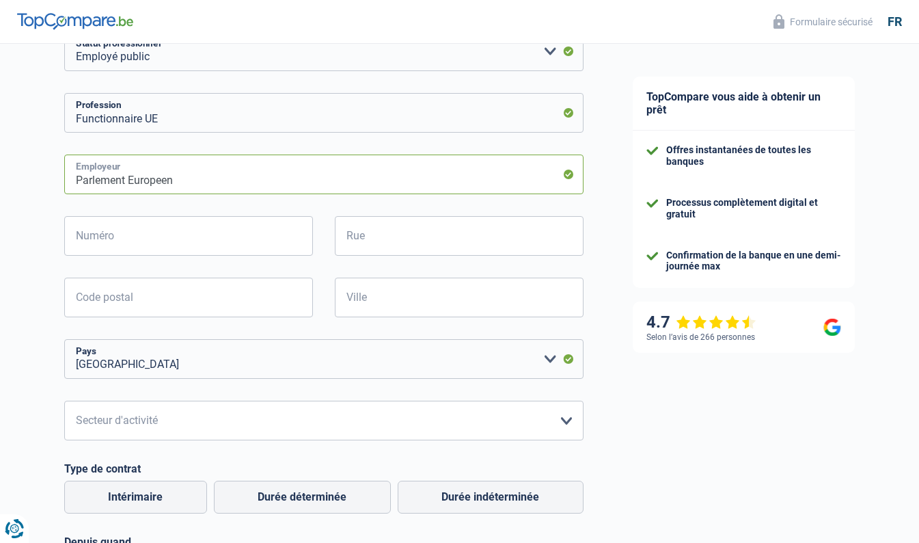
scroll to position [206, 0]
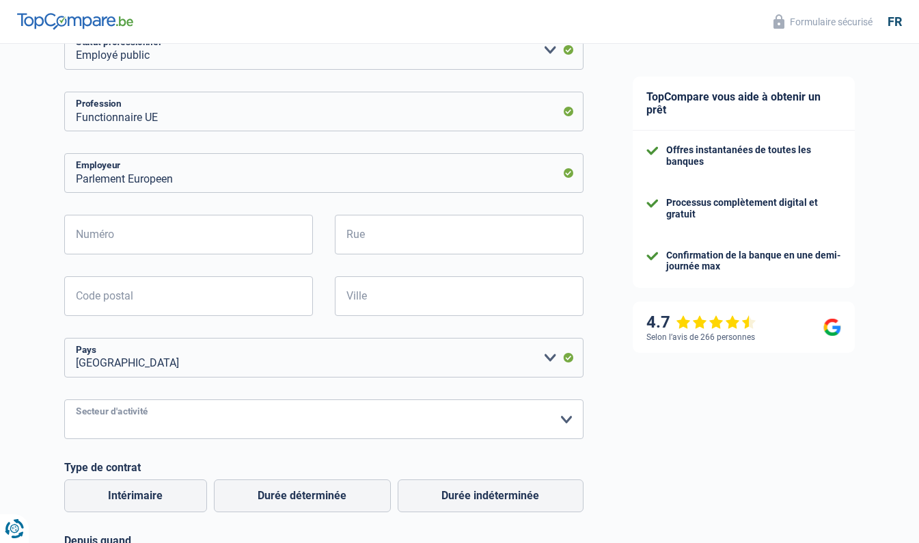
click at [137, 424] on select "Agriculture/Pêche Industrie Horeca Courier/Fitness/Taxi Construction Banques/As…" at bounding box center [323, 419] width 519 height 40
select select "stateUniversityEu"
click at [64, 399] on select "Agriculture/Pêche Industrie Horeca Courier/Fitness/Taxi Construction Banques/As…" at bounding box center [323, 419] width 519 height 40
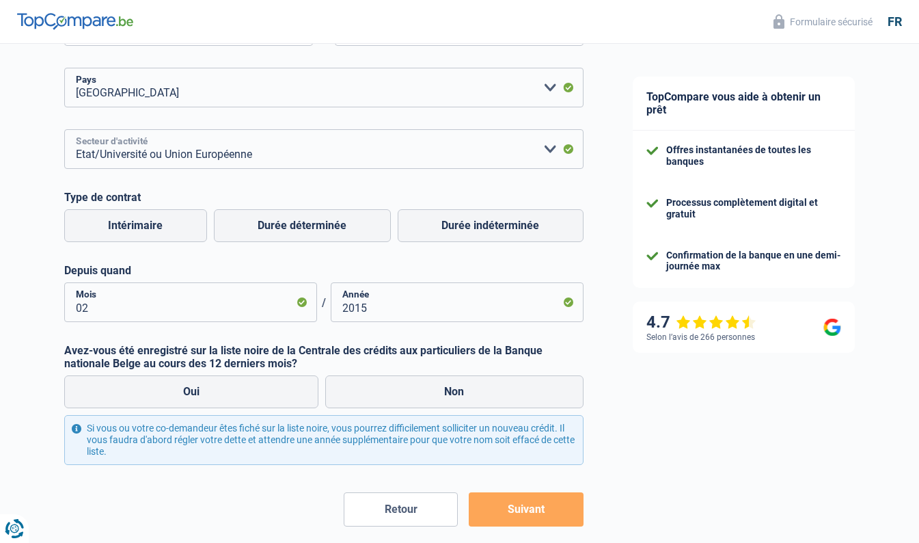
scroll to position [477, 0]
click at [507, 223] on label "Durée indéterminée" at bounding box center [491, 224] width 186 height 33
click at [507, 223] on input "Durée indéterminée" at bounding box center [491, 224] width 186 height 33
radio input "true"
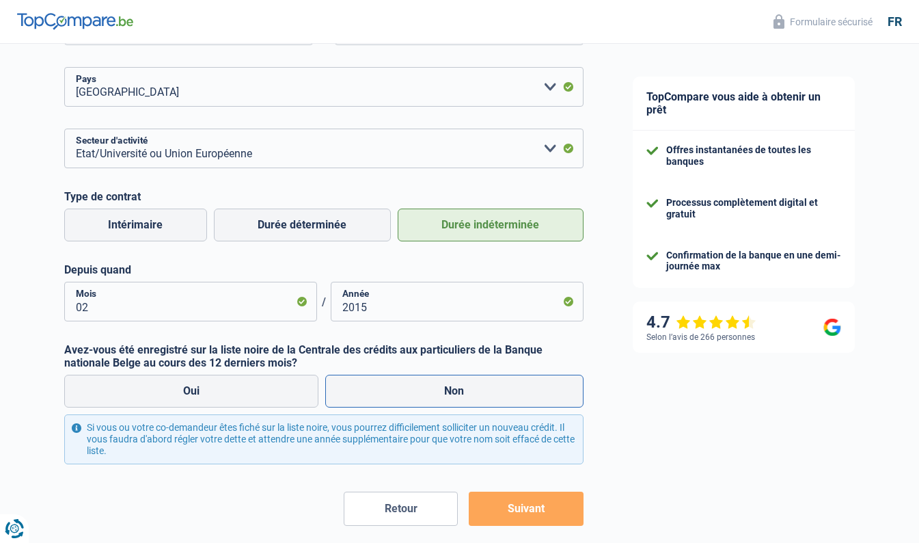
click at [420, 392] on label "Non" at bounding box center [454, 391] width 258 height 33
click at [420, 392] on input "Non" at bounding box center [454, 391] width 258 height 33
radio input "true"
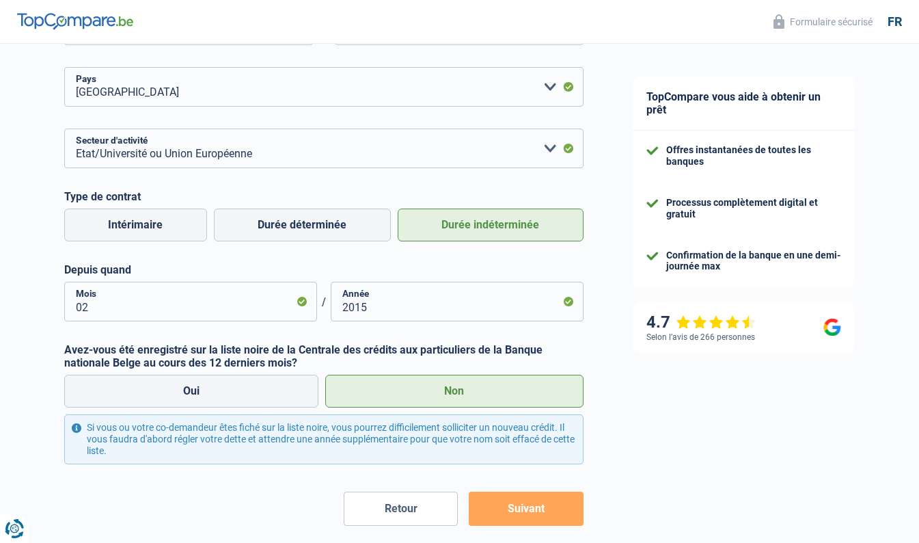
scroll to position [537, 0]
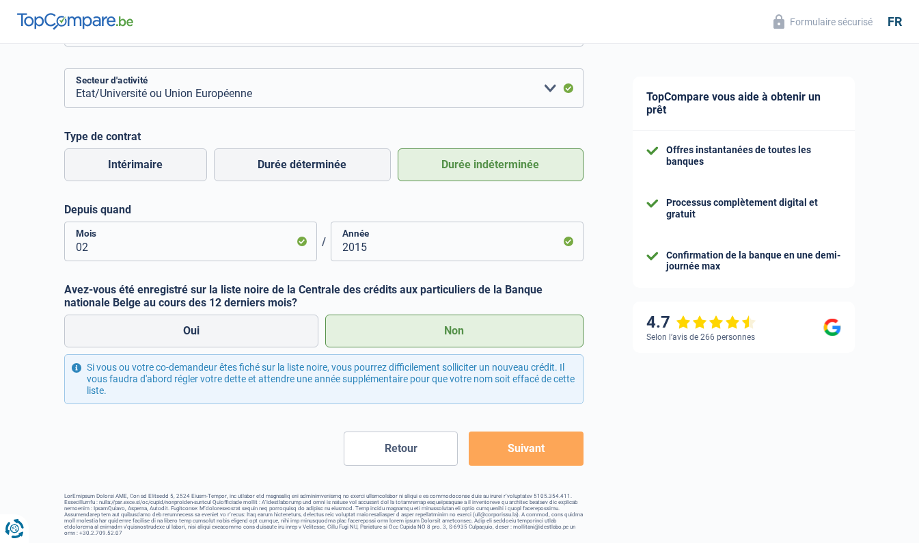
click at [535, 447] on button "Suivant" at bounding box center [526, 448] width 114 height 34
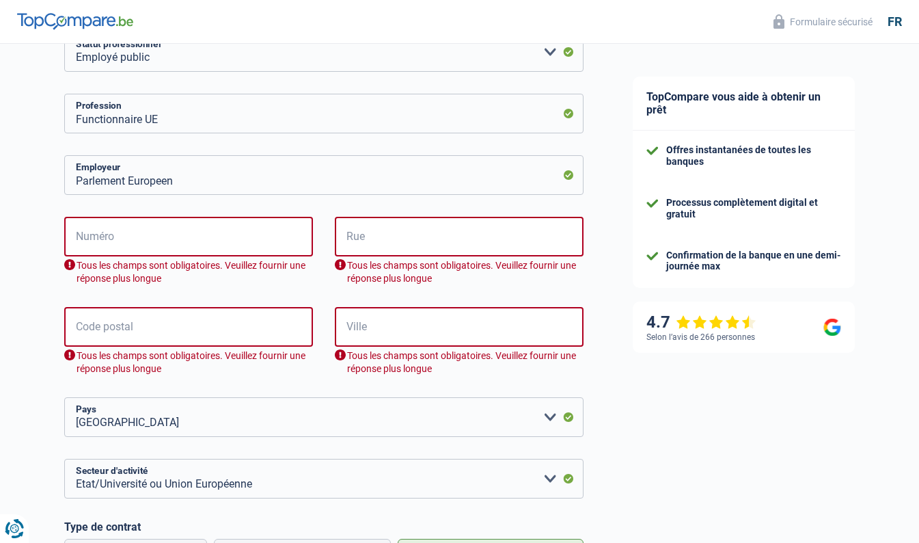
scroll to position [204, 0]
click at [122, 235] on input "Numéro" at bounding box center [188, 237] width 249 height 40
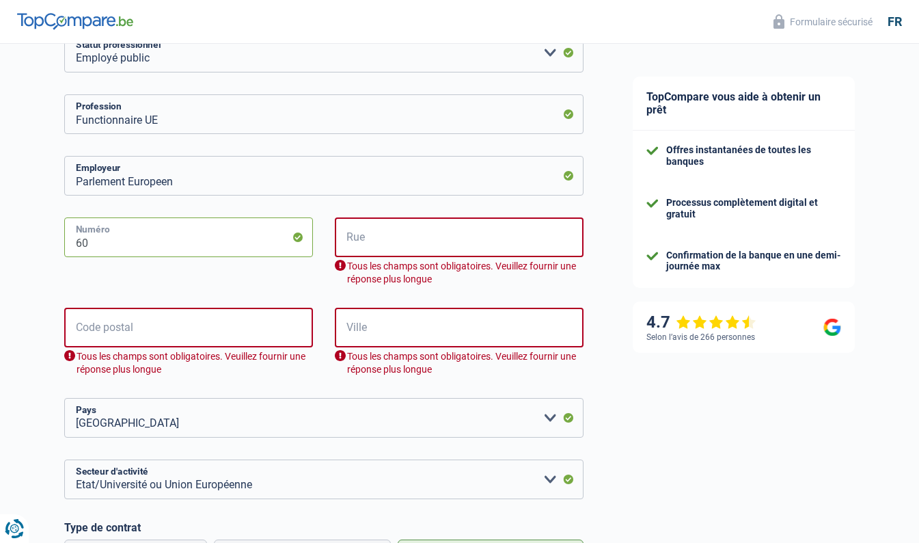
type input "60"
click at [398, 234] on input "Rue" at bounding box center [459, 237] width 249 height 40
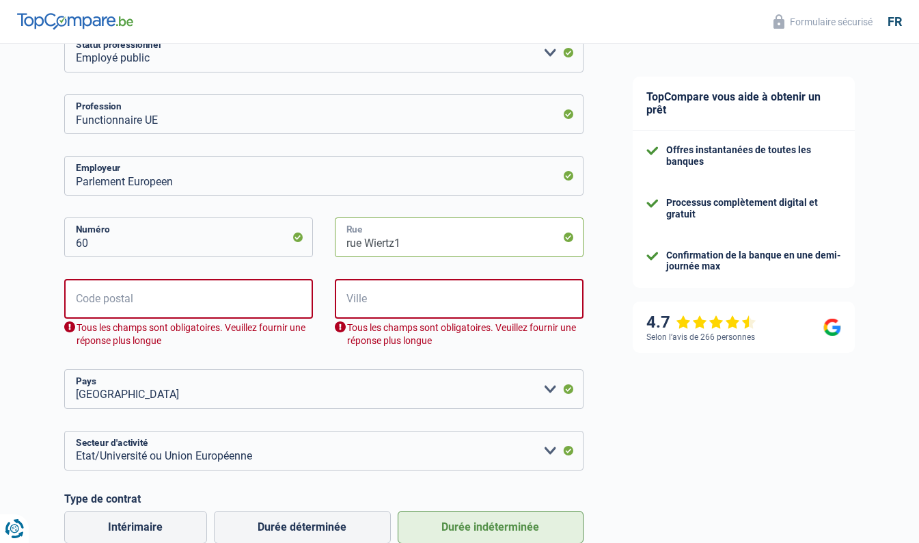
type input "rue Wiertz"
click at [98, 306] on input "Code postal" at bounding box center [188, 299] width 249 height 40
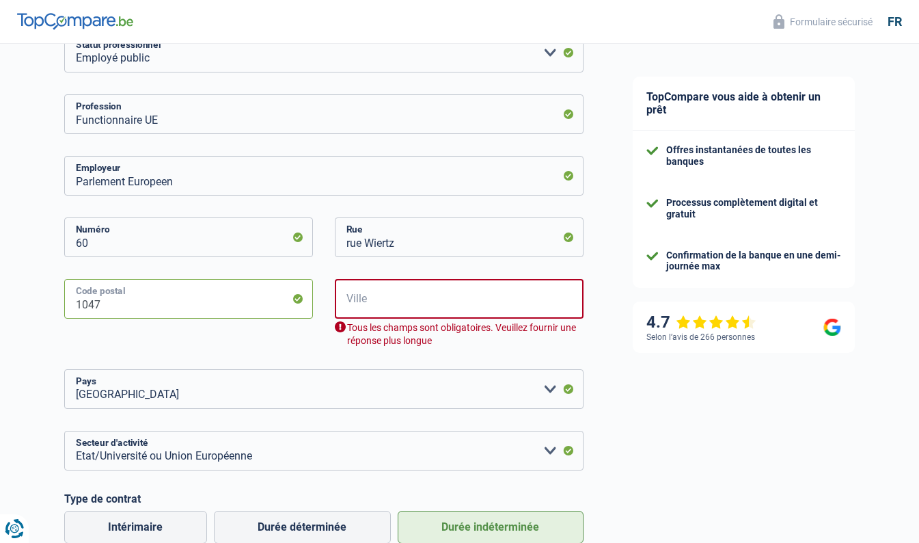
type input "1047"
click at [392, 301] on input "Ville" at bounding box center [459, 299] width 249 height 40
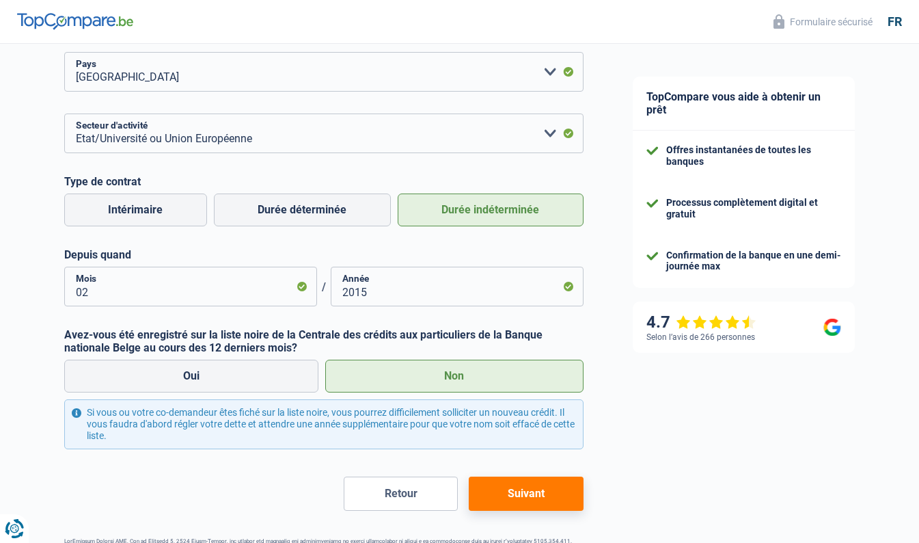
scroll to position [537, 0]
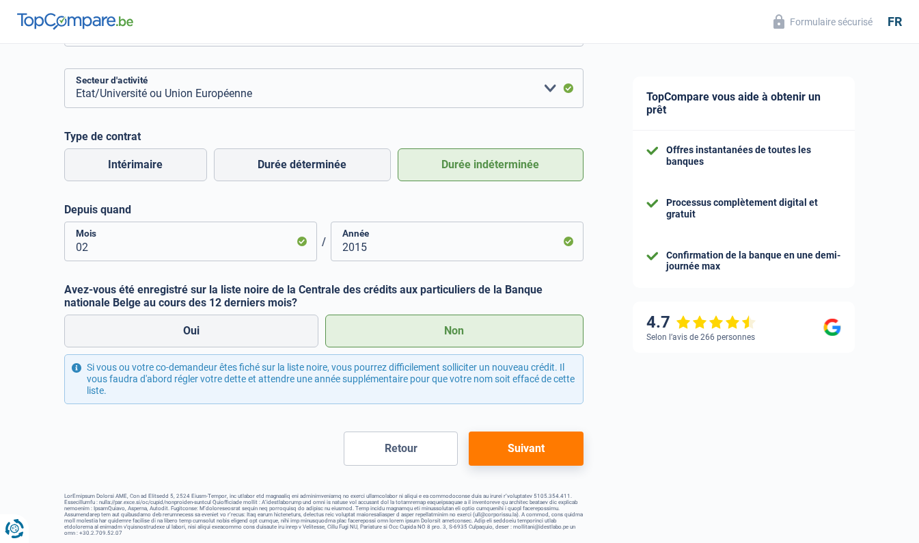
type input "Bruxelles"
click at [528, 445] on button "Suivant" at bounding box center [526, 448] width 114 height 34
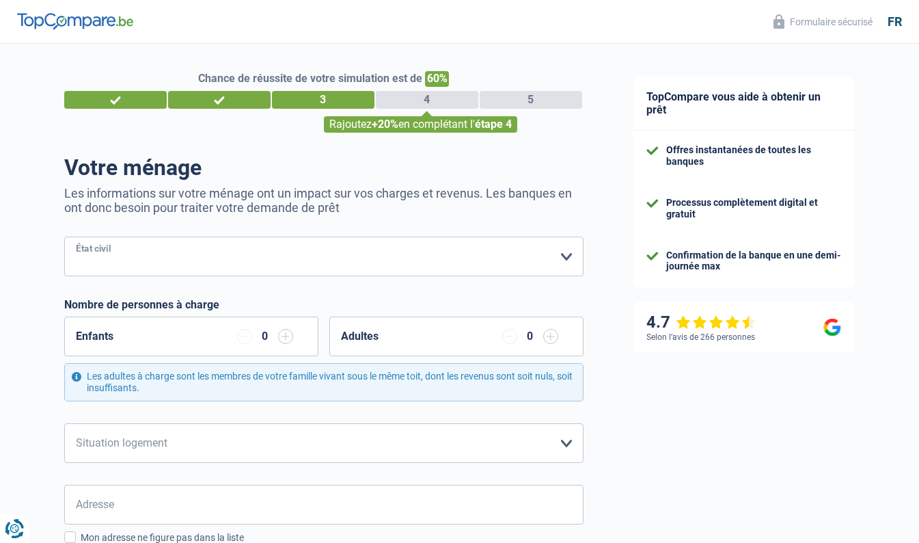
click at [273, 262] on select "Célibataire Marié(e) Cohabitant(e) légal(e) Divorcé(e) Veuf(ve) Séparé (de fait…" at bounding box center [323, 257] width 519 height 40
select select "single"
click at [64, 237] on select "Célibataire Marié(e) Cohabitant(e) légal(e) Divorcé(e) Veuf(ve) Séparé (de fait…" at bounding box center [323, 257] width 519 height 40
click at [284, 334] on input "button" at bounding box center [285, 336] width 15 height 15
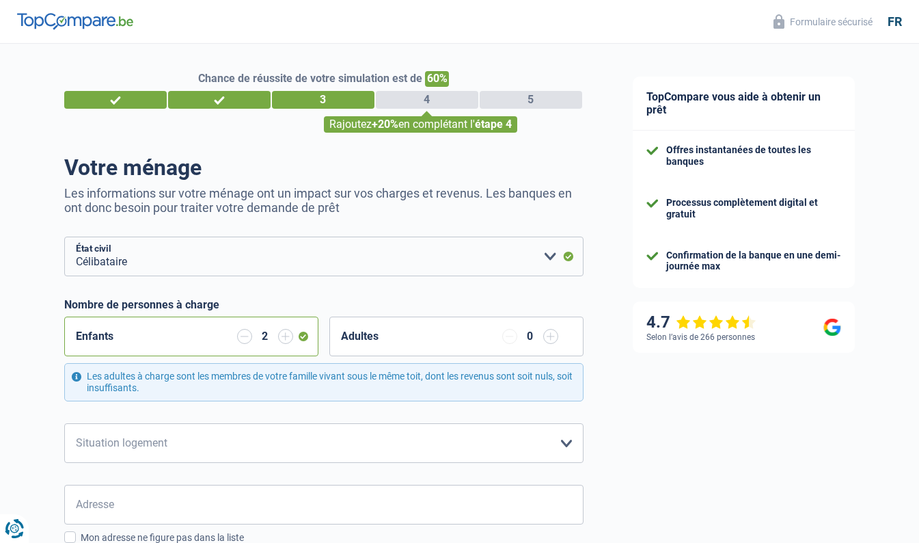
click at [284, 334] on input "button" at bounding box center [285, 336] width 15 height 15
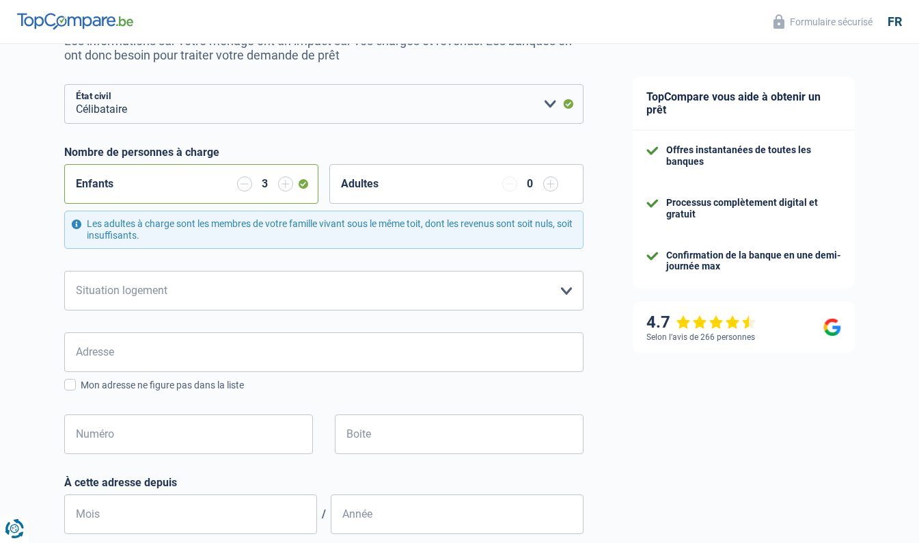
scroll to position [153, 0]
click at [176, 288] on select "Locataire Propriétaire avec prêt hypothécaire Propriétaire sans prêt hypothécai…" at bounding box center [323, 290] width 519 height 40
select select "ownerWithMortgage"
click at [64, 270] on select "Locataire Propriétaire avec prêt hypothécaire Propriétaire sans prêt hypothécai…" at bounding box center [323, 290] width 519 height 40
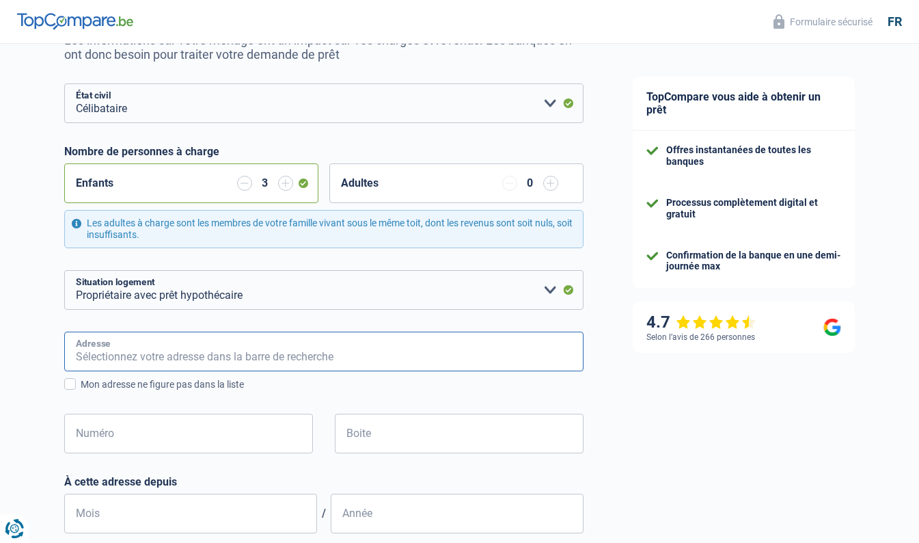
click at [124, 349] on input "Adresse" at bounding box center [323, 352] width 519 height 40
type input "a"
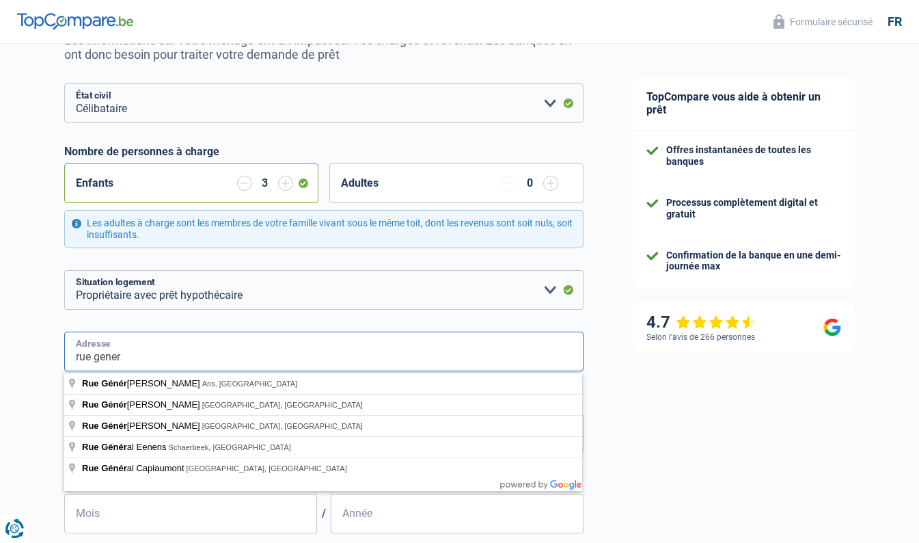
click at [148, 360] on input "rue gener" at bounding box center [323, 352] width 519 height 40
type input "rue general Gratry 78, Schaerbeek 1030"
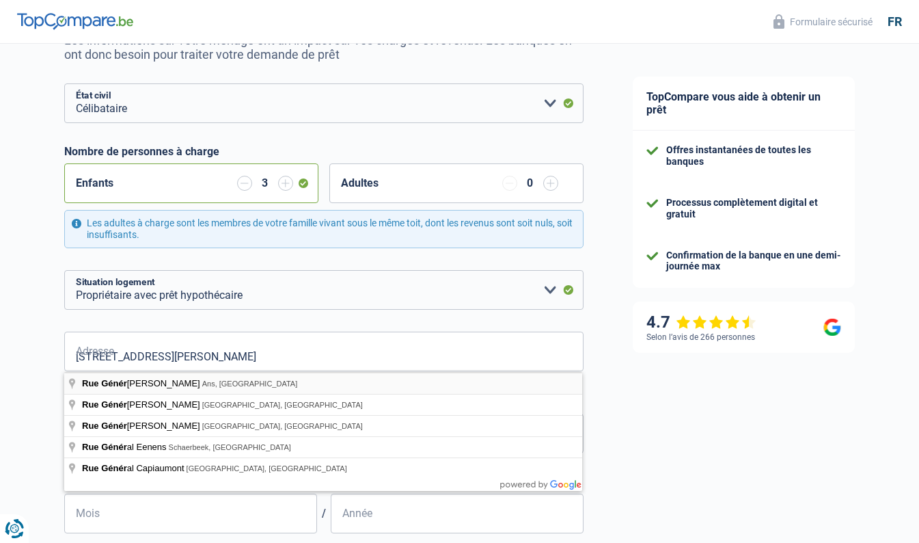
type input "Luxembourg"
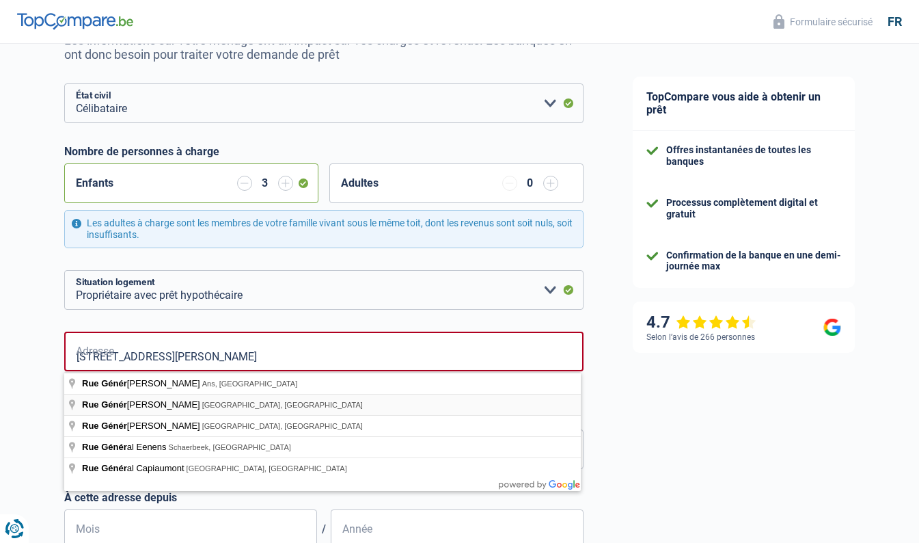
type input "Luxembourg"
click at [27, 348] on div "Chance de réussite de votre simulation est de 60% 1 2 3 4 5 Rajoutez +20% en co…" at bounding box center [304, 490] width 608 height 1210
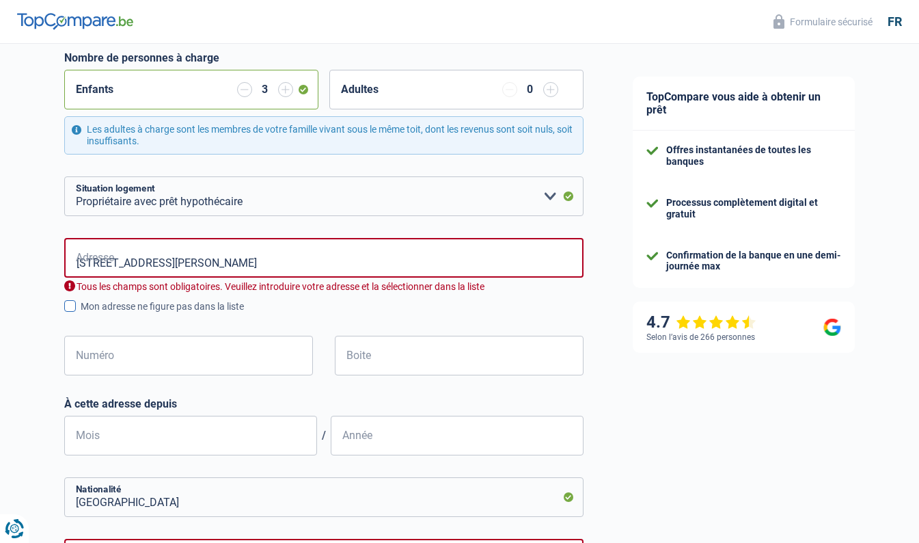
scroll to position [247, 0]
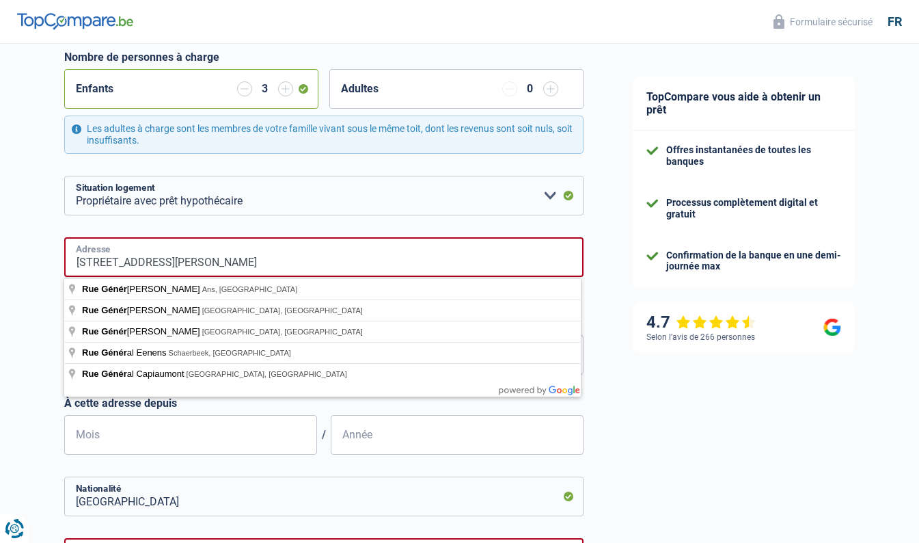
click at [241, 277] on input "rue general Gratry 78, Schaerbeek 1030" at bounding box center [323, 257] width 519 height 40
click at [125, 260] on input "rue general Gratry 78, Schaerbeek 1030" at bounding box center [323, 257] width 519 height 40
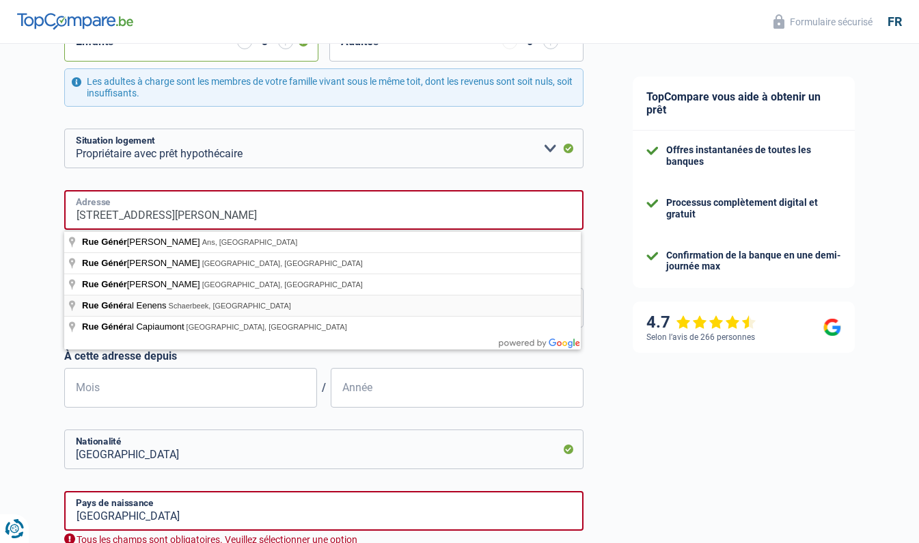
scroll to position [295, 0]
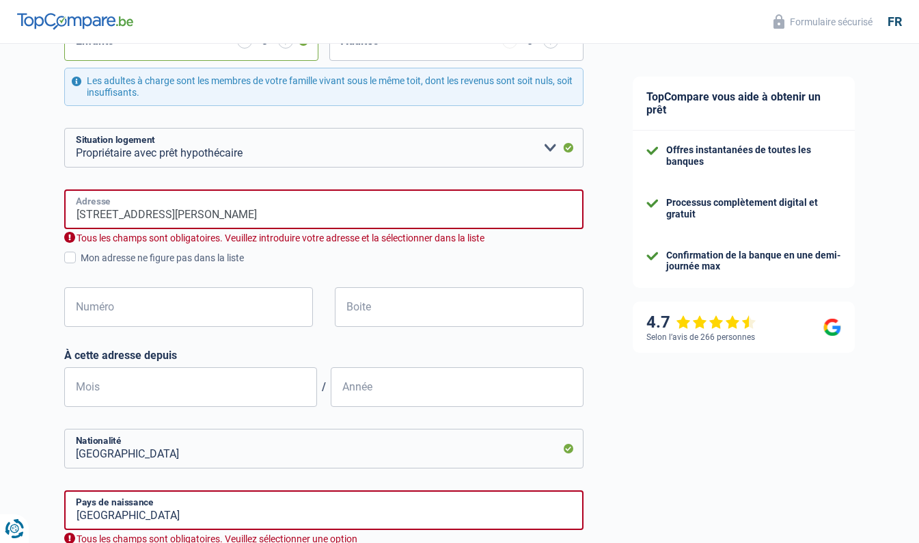
click at [296, 213] on input "rue general Gratl Gratry 78, Schaerbeek 1030" at bounding box center [323, 209] width 519 height 40
type input "Rue Général Gratry, 1030, Schaerbeek, BE"
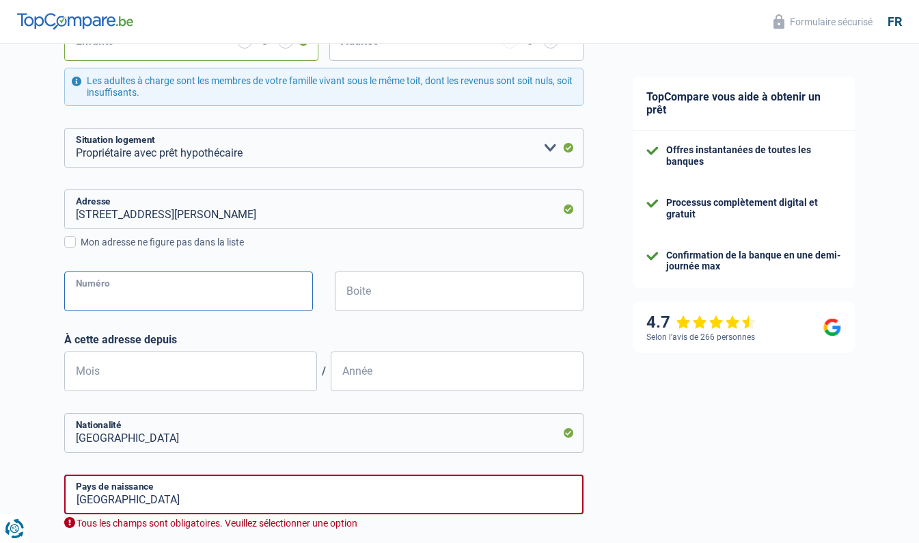
click at [110, 297] on input "Numéro" at bounding box center [188, 291] width 249 height 40
type input "58"
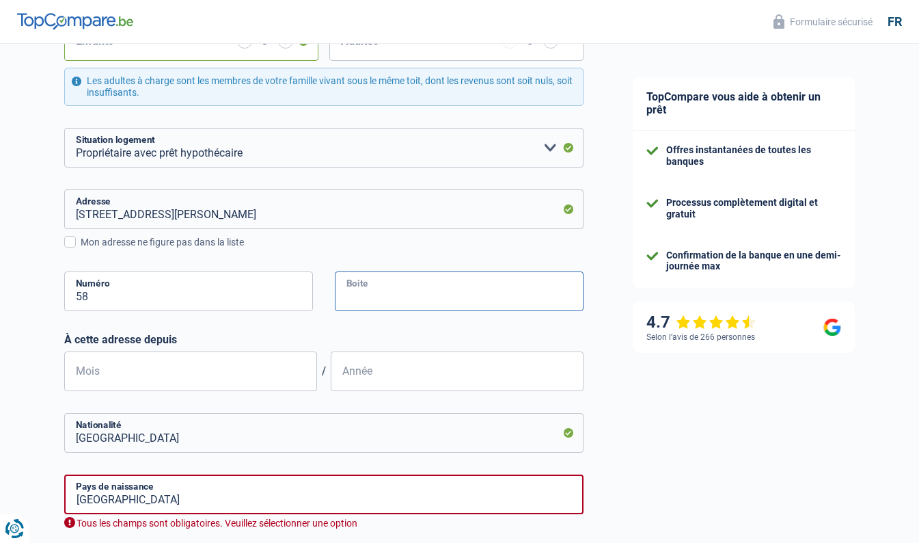
click at [392, 284] on input "Boite" at bounding box center [459, 291] width 249 height 40
type input "1"
click at [167, 374] on input "Mois" at bounding box center [190, 371] width 253 height 40
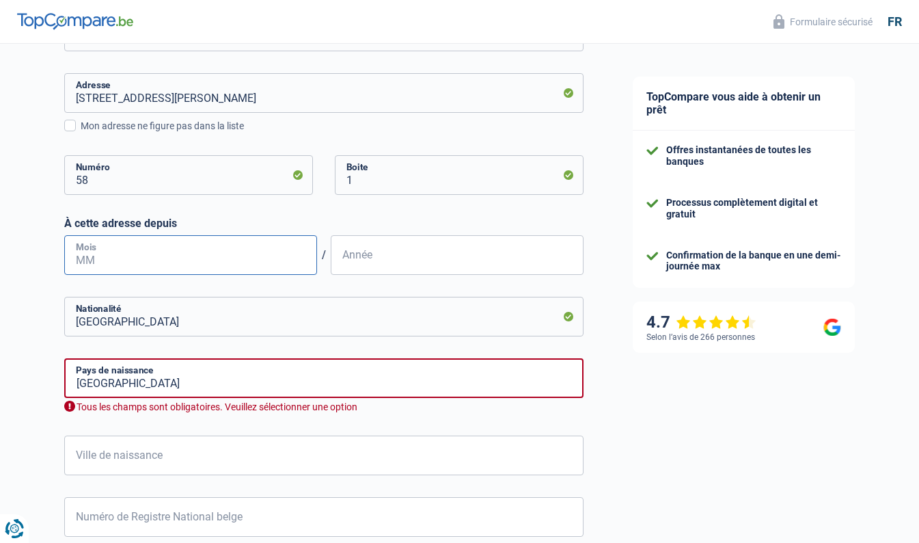
scroll to position [407, 0]
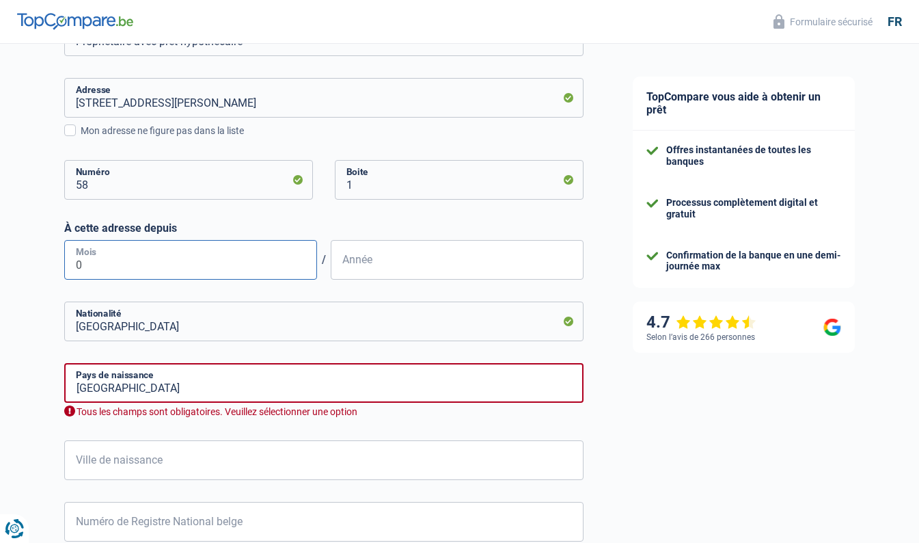
type input "04"
type input "2025"
click at [144, 326] on input "Belgique" at bounding box center [323, 321] width 519 height 40
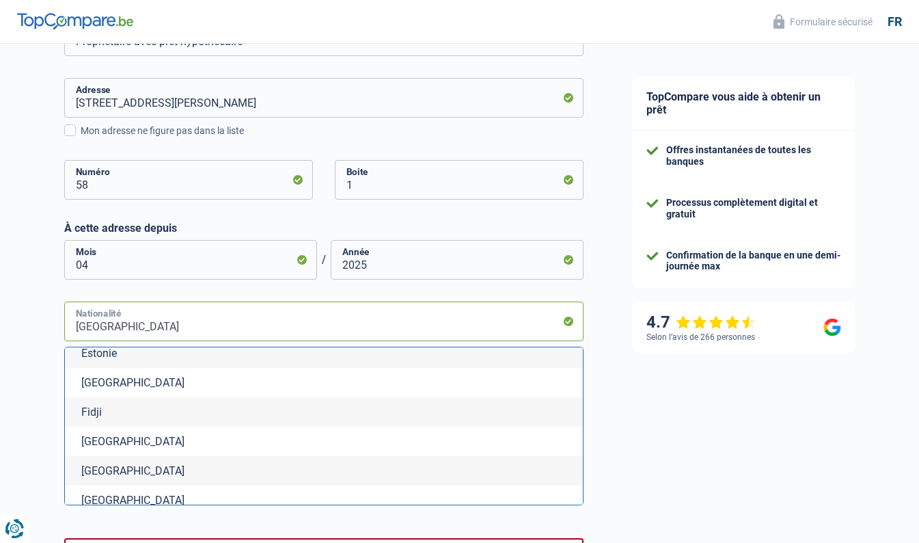
scroll to position [1758, 0]
drag, startPoint x: 123, startPoint y: 325, endPoint x: 43, endPoint y: 342, distance: 81.8
click at [43, 342] on div "Chance de réussite de votre simulation est de 60% 1 2 3 4 5 Rajoutez +20% en co…" at bounding box center [304, 243] width 608 height 1222
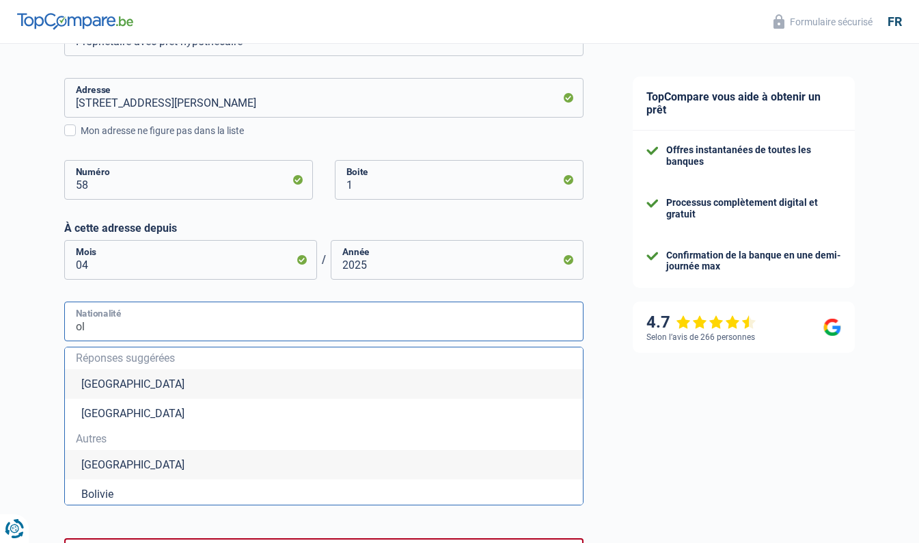
type input "o"
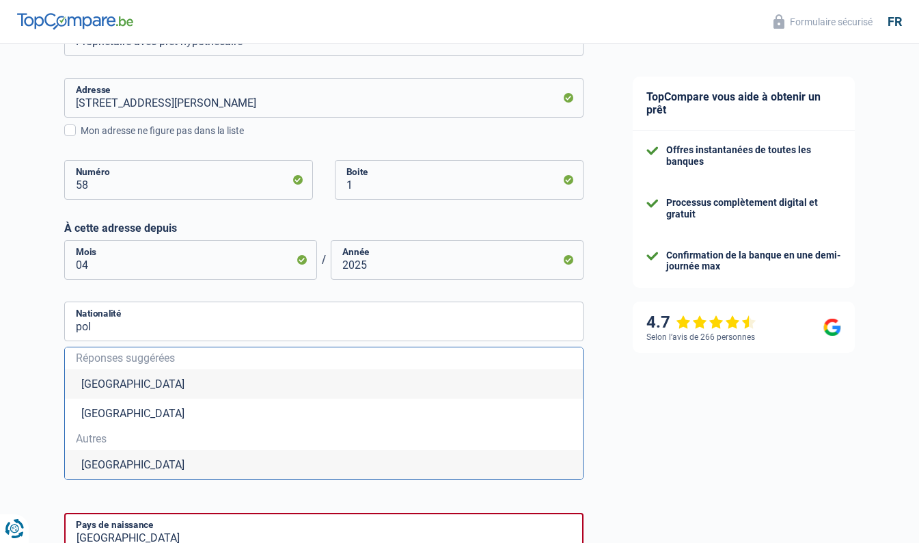
click at [109, 469] on li "Pologne" at bounding box center [324, 464] width 518 height 29
type input "Pologne"
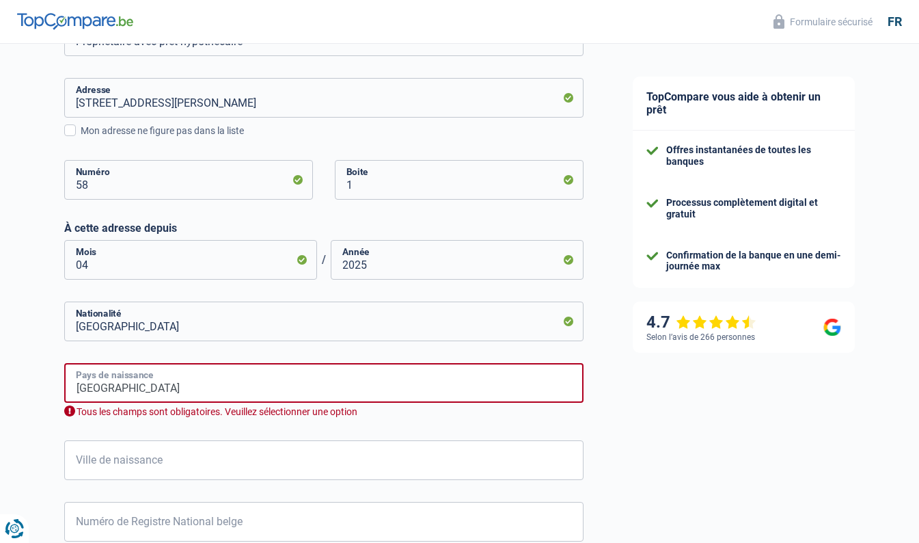
click at [122, 388] on input "Luxembourg" at bounding box center [323, 383] width 519 height 40
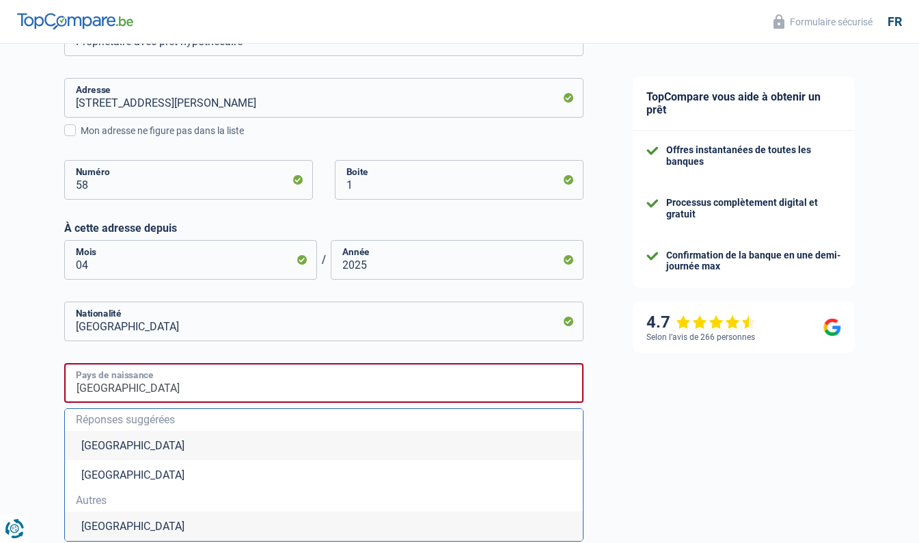
drag, startPoint x: 161, startPoint y: 389, endPoint x: 3, endPoint y: 395, distance: 158.0
click at [3, 395] on div "Chance de réussite de votre simulation est de 60% 1 2 3 4 5 Rajoutez +20% en co…" at bounding box center [304, 269] width 608 height 1274
click at [139, 527] on li "Ouzbékistan" at bounding box center [324, 525] width 518 height 29
type input "Ouzbékistan"
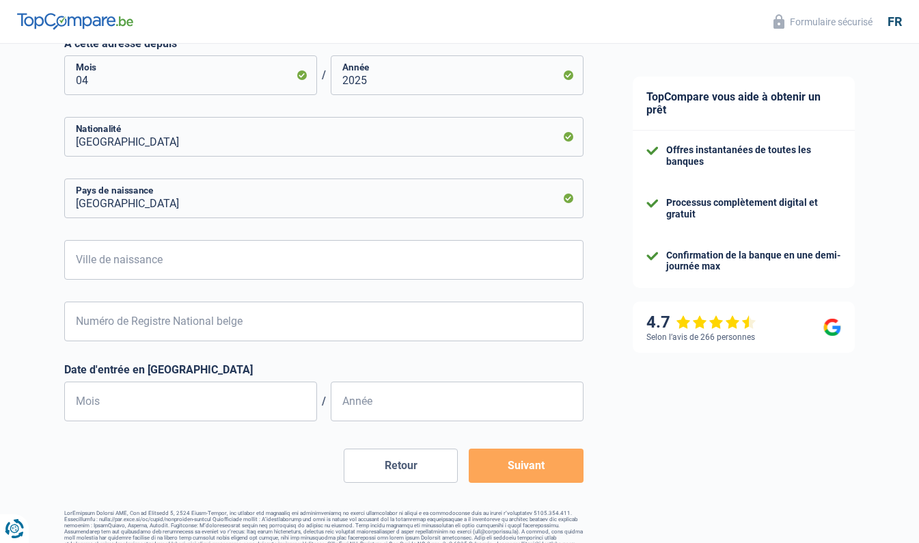
scroll to position [609, 0]
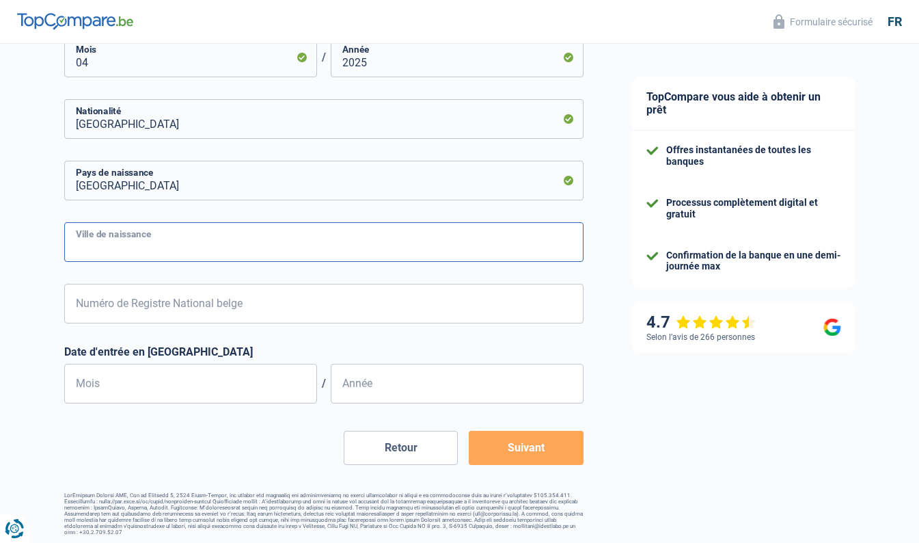
click at [122, 241] on input "Ville de naissance" at bounding box center [323, 242] width 519 height 40
type input "Tachkent"
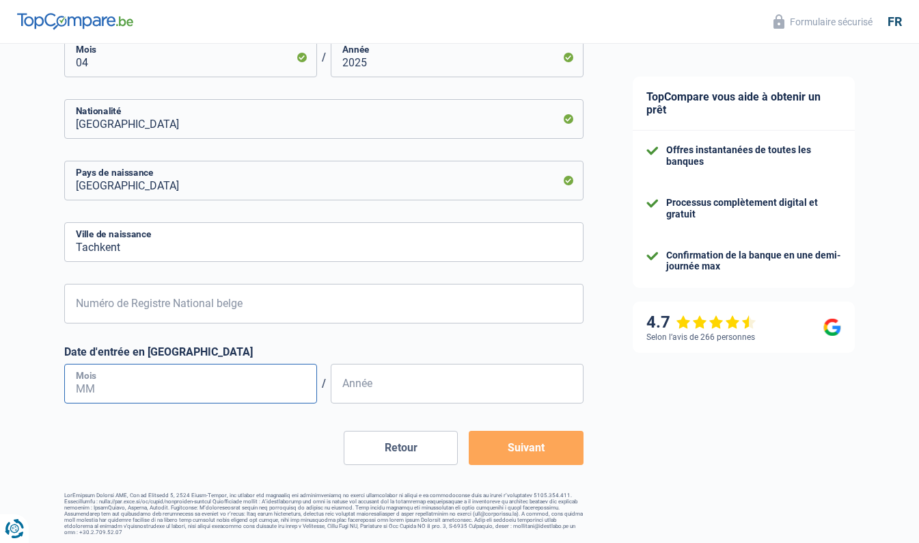
click at [132, 385] on input "Mois" at bounding box center [190, 384] width 253 height 40
type input "02"
type input "2015"
click at [224, 299] on input "Numéro de Registre National belge" at bounding box center [323, 304] width 519 height 40
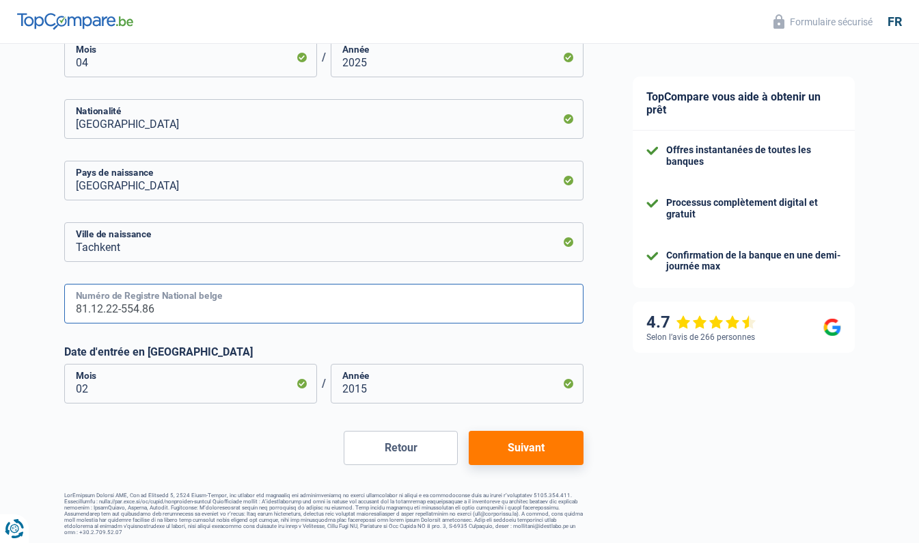
type input "81.12.22-554.86"
click at [507, 448] on button "Suivant" at bounding box center [526, 448] width 114 height 34
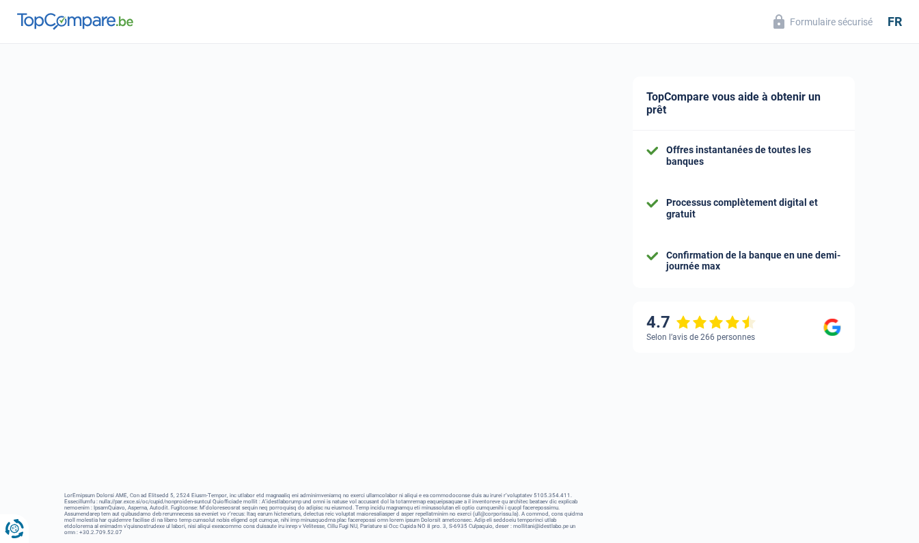
select select "familyAllowances"
select select "netSalary"
select select "mealVouchers"
select select "mortgage"
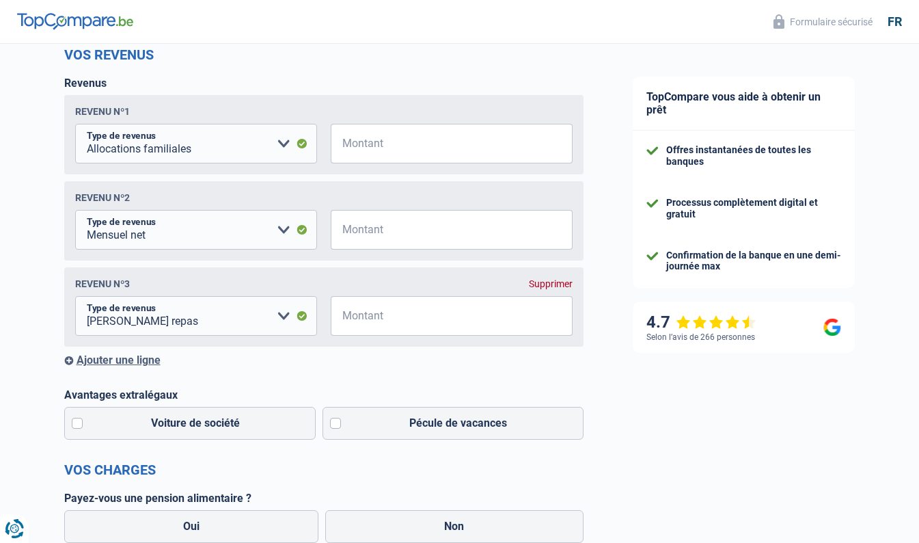
scroll to position [191, 0]
click at [372, 146] on input "Montant" at bounding box center [460, 143] width 225 height 40
paste input
click at [373, 145] on input "Montant" at bounding box center [460, 143] width 225 height 40
paste input
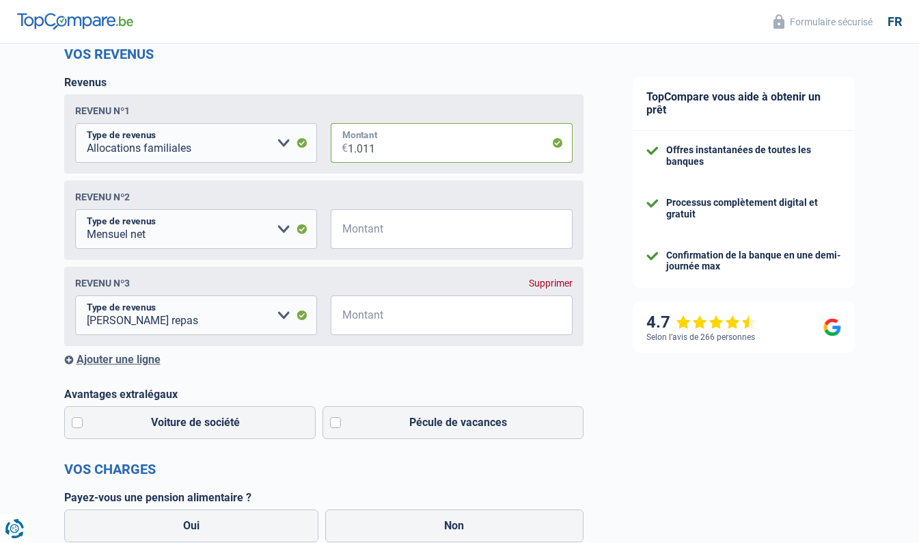
type input "1.011"
click at [366, 229] on input "Montant" at bounding box center [460, 229] width 225 height 40
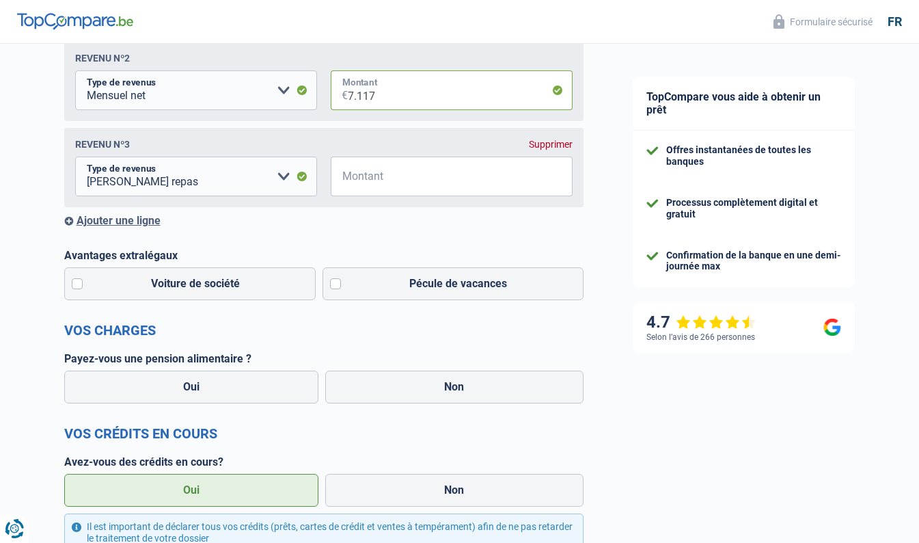
scroll to position [330, 0]
type input "7.117"
click at [467, 388] on label "Non" at bounding box center [454, 386] width 258 height 33
click at [467, 388] on input "Non" at bounding box center [454, 386] width 258 height 33
radio input "true"
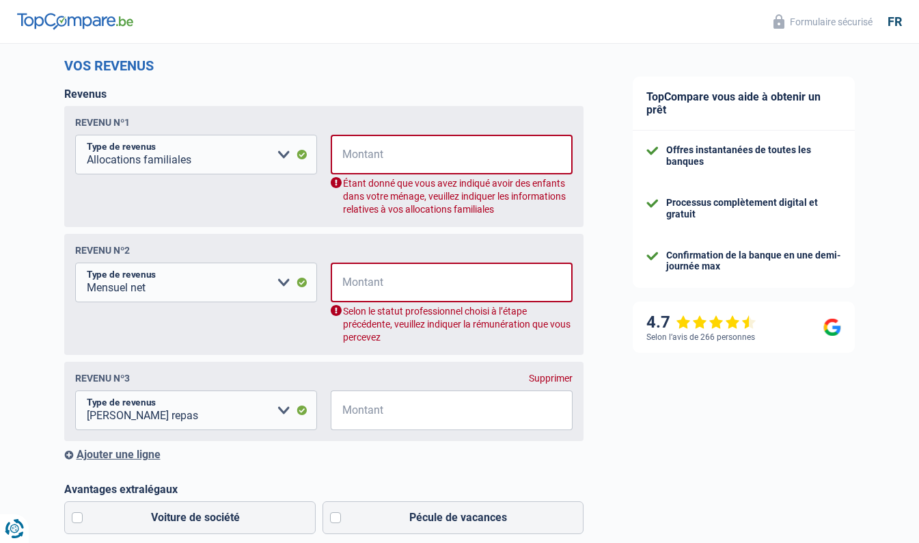
scroll to position [180, 0]
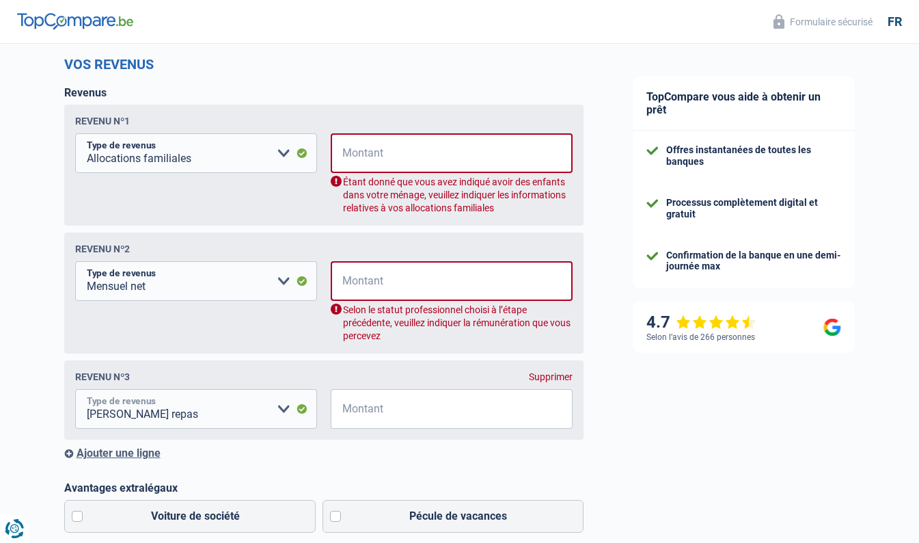
click at [283, 410] on select "Allocation d'handicap Allocations chômage Allocations familiales Chèques repas …" at bounding box center [196, 409] width 242 height 40
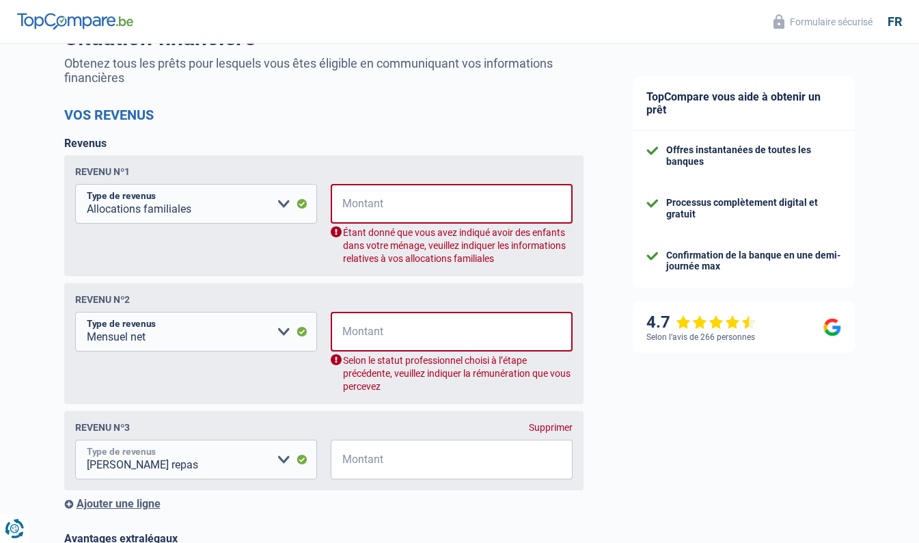
scroll to position [129, 0]
click at [557, 428] on div "Supprimer" at bounding box center [551, 427] width 44 height 11
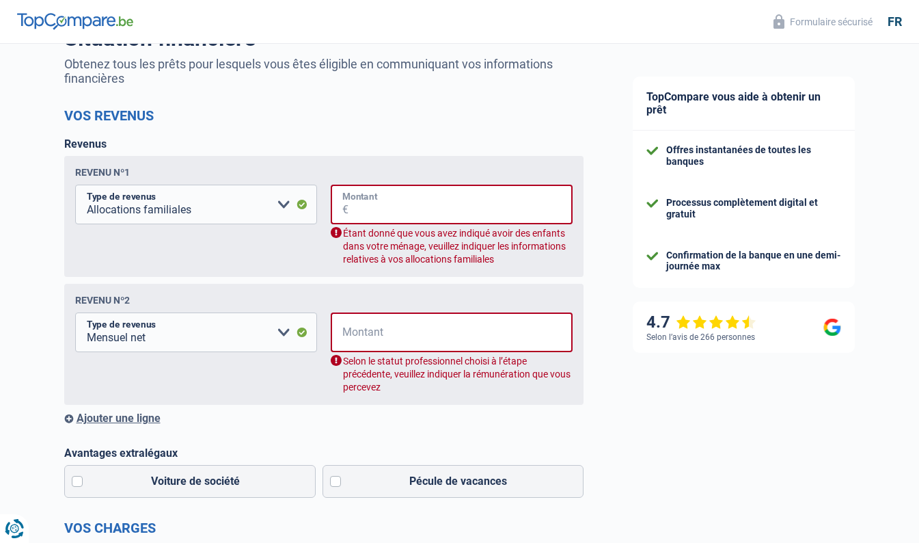
click at [375, 204] on input "Montant" at bounding box center [461, 205] width 224 height 40
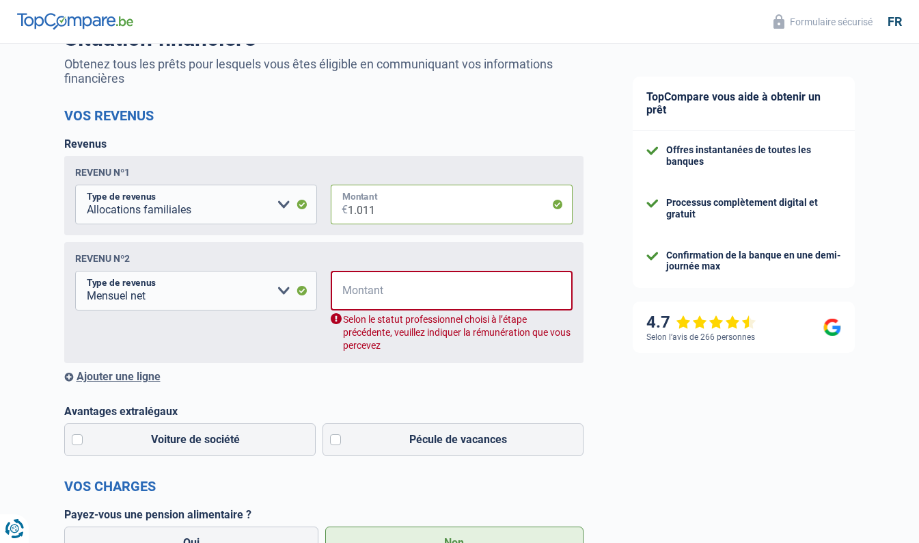
type input "1.011"
click at [362, 293] on input "Montant" at bounding box center [461, 291] width 224 height 40
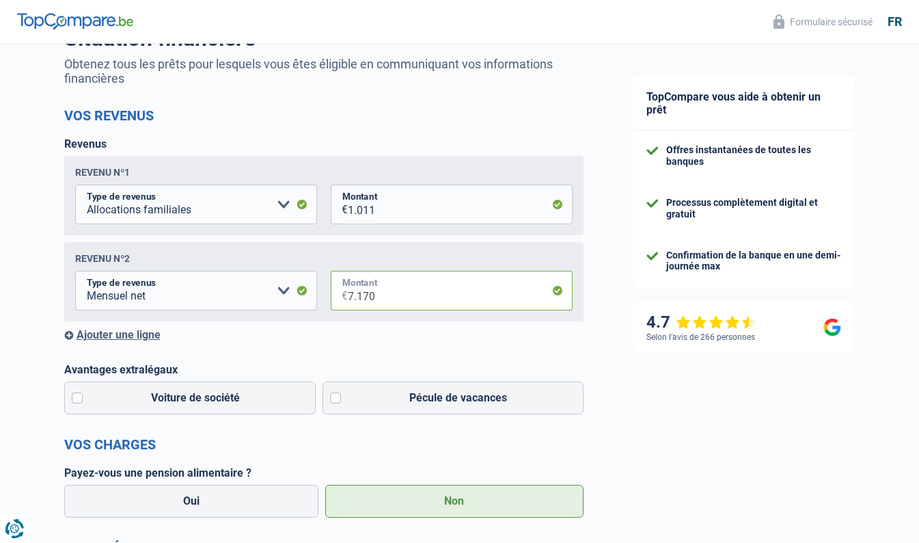
type input "7.170"
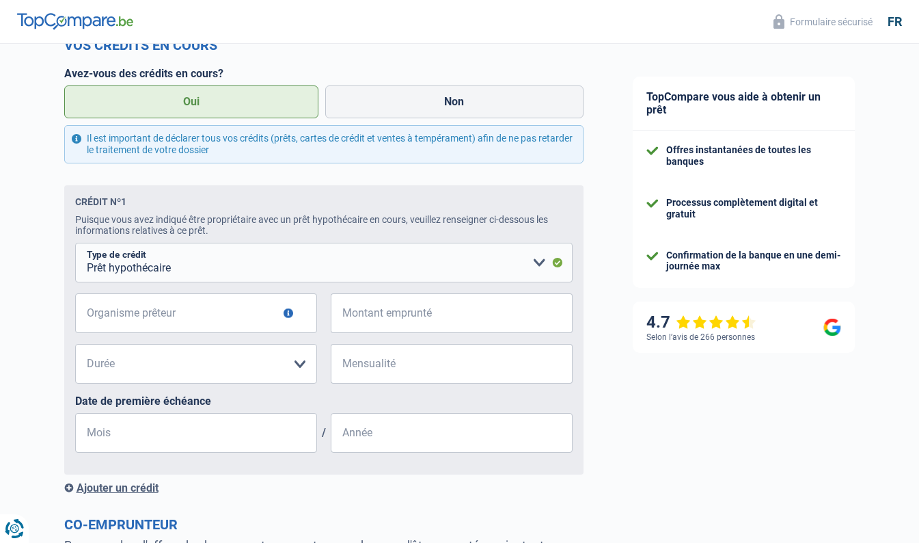
scroll to position [634, 0]
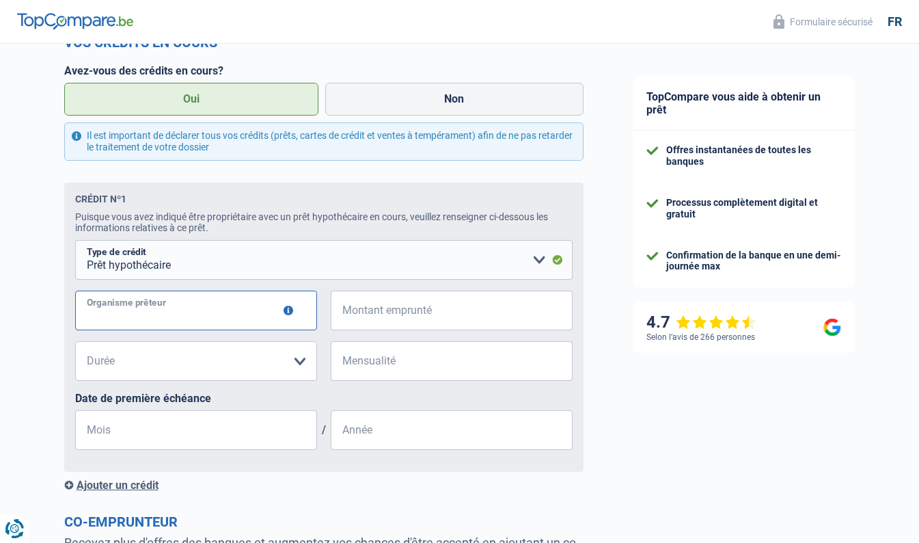
click at [210, 319] on input "Organisme prêteur" at bounding box center [196, 311] width 242 height 40
type input "Crelan"
click at [286, 314] on button "button" at bounding box center [289, 311] width 10 height 10
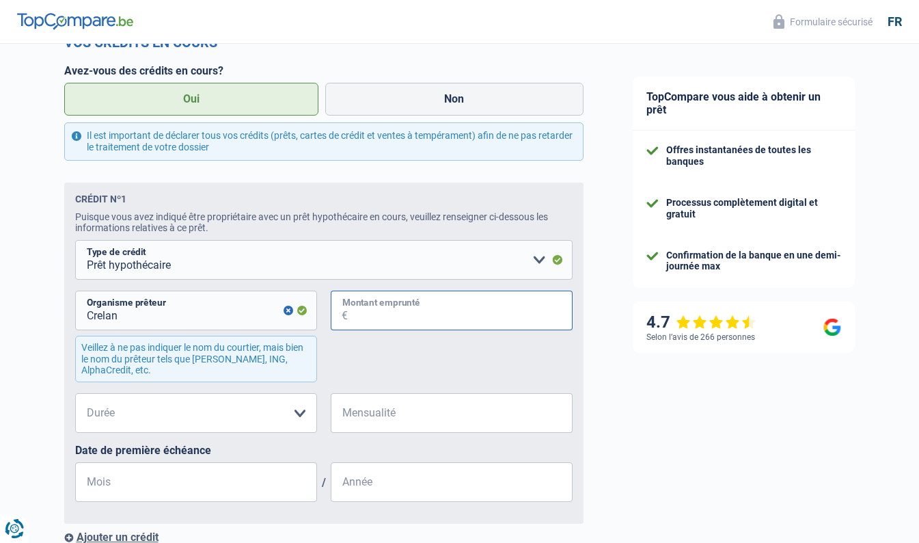
click at [379, 314] on input "Montant emprunté" at bounding box center [460, 311] width 225 height 40
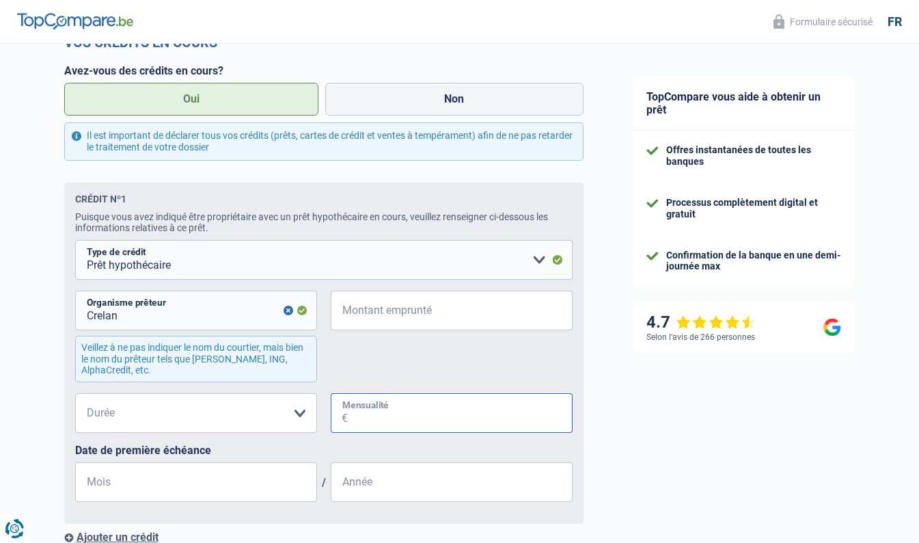
click at [389, 416] on input "Mensualité" at bounding box center [460, 413] width 225 height 40
type input "1.521"
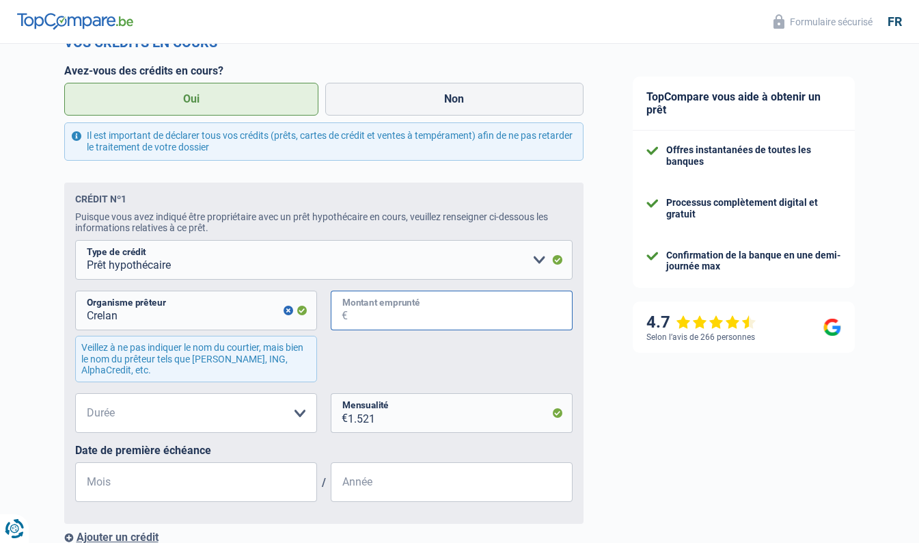
click at [363, 311] on input "Montant emprunté" at bounding box center [460, 311] width 225 height 40
type input "332.500"
click at [302, 420] on select "120 mois 180 mois 240 mois 300 mois 360 mois 420 mois Veuillez sélectionner une…" at bounding box center [196, 413] width 242 height 40
select select "300"
click at [75, 397] on select "120 mois 180 mois 240 mois 300 mois 360 mois 420 mois Veuillez sélectionner une…" at bounding box center [196, 413] width 242 height 40
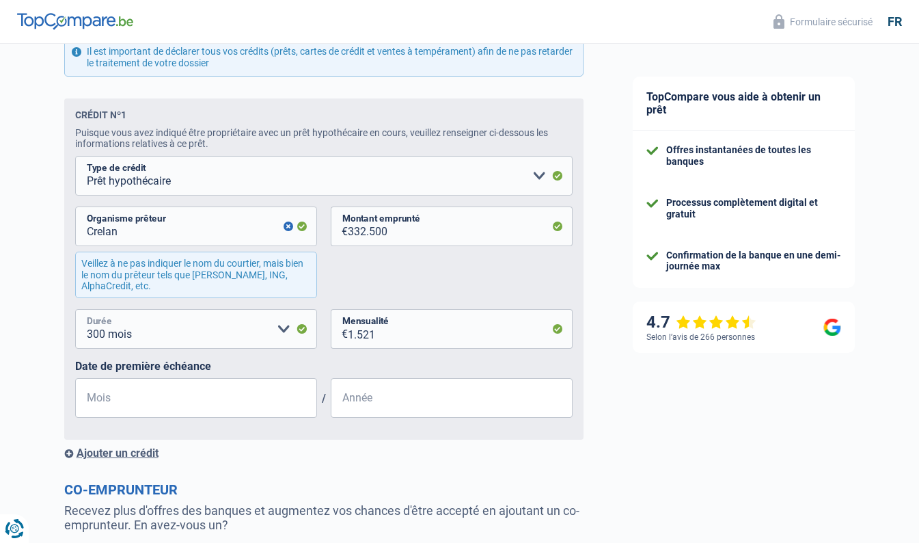
scroll to position [723, 0]
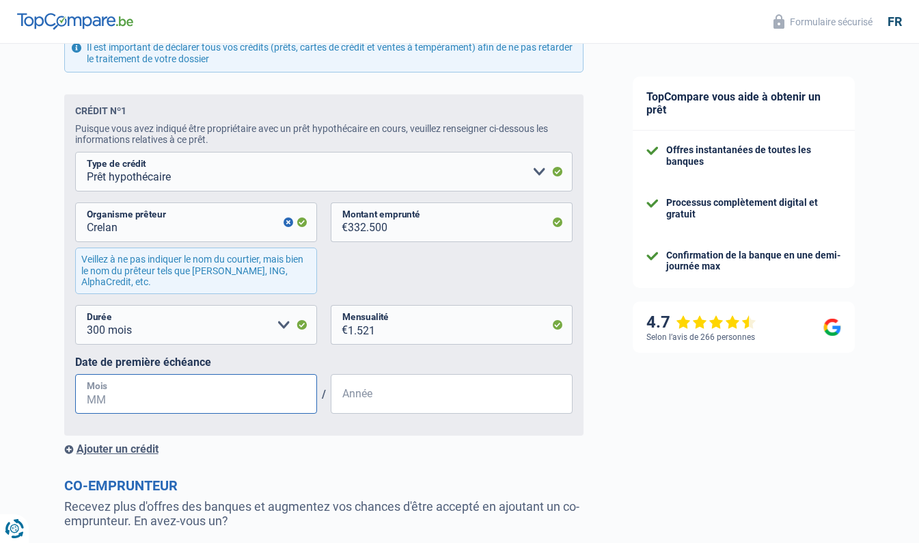
click at [143, 401] on input "Mois" at bounding box center [196, 394] width 242 height 40
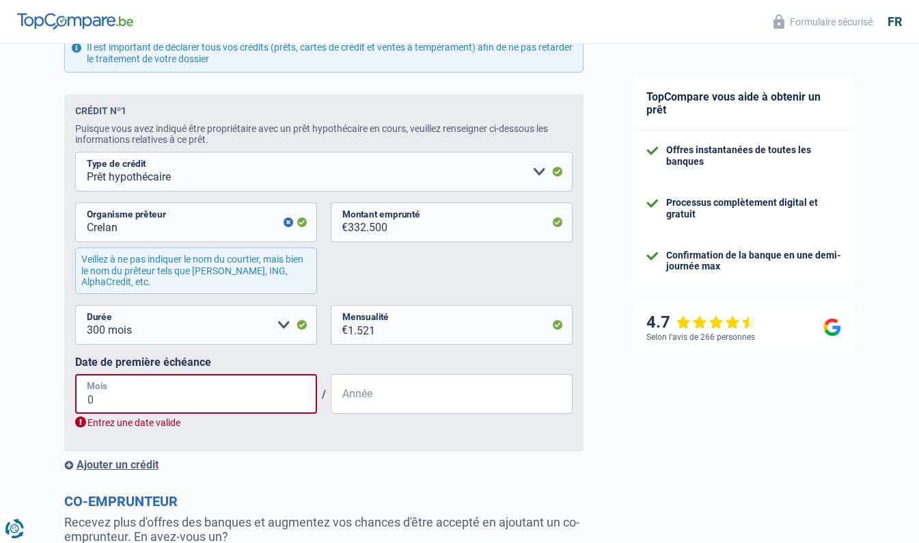
type input "05"
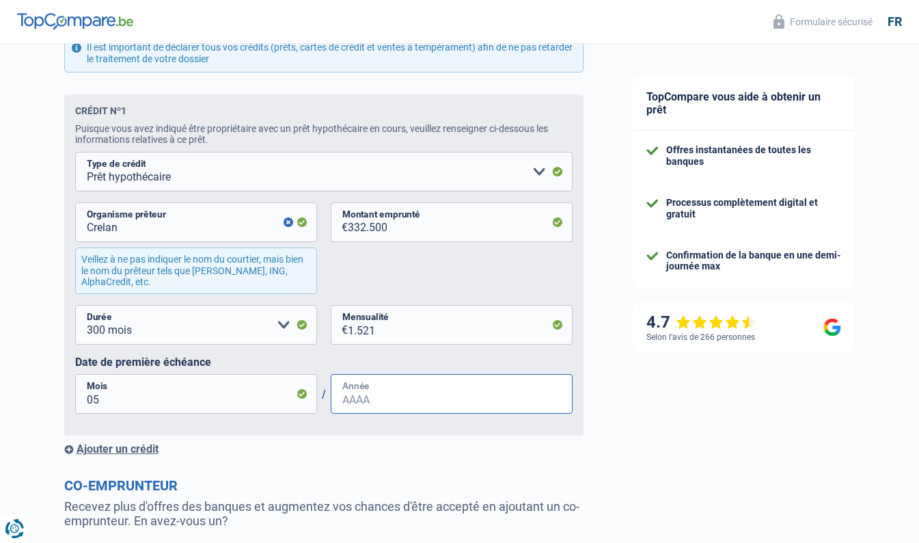
click at [364, 400] on input "Année" at bounding box center [452, 394] width 242 height 40
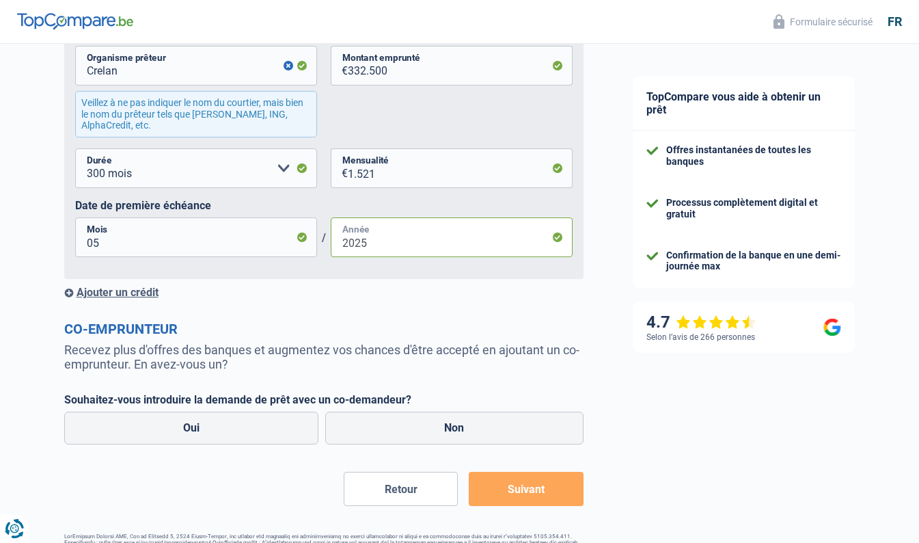
scroll to position [924, 0]
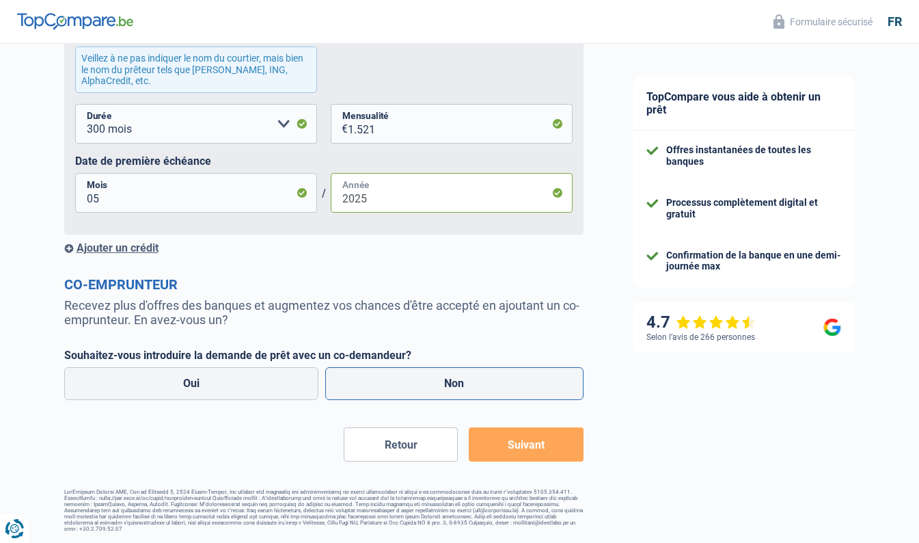
type input "2025"
click at [467, 388] on label "Non" at bounding box center [454, 383] width 258 height 33
click at [467, 388] on input "Non" at bounding box center [454, 383] width 258 height 33
radio input "true"
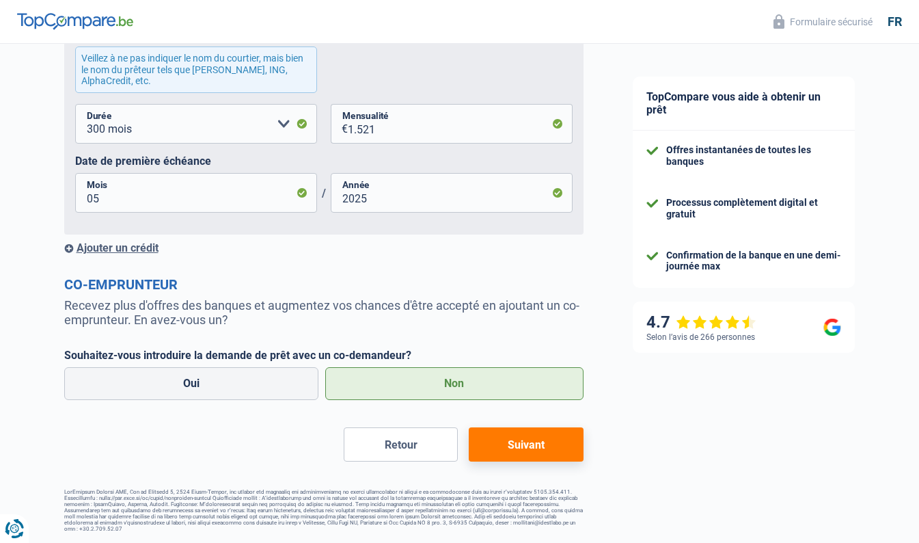
click at [539, 451] on button "Suivant" at bounding box center [526, 444] width 114 height 34
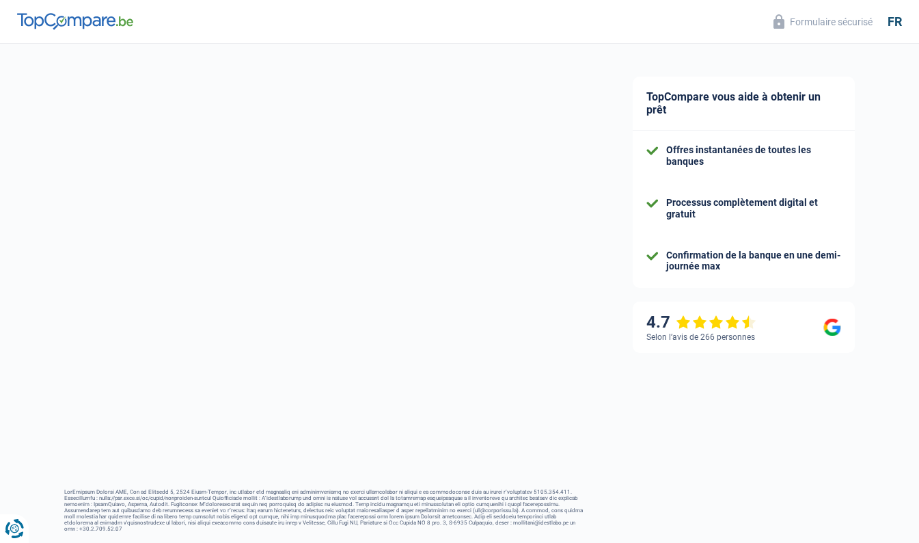
select select "energy"
select select "120"
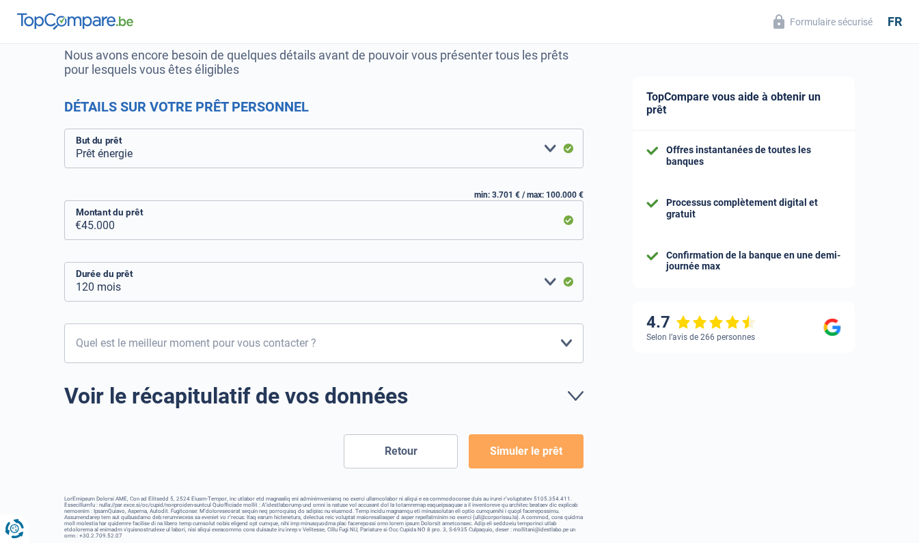
scroll to position [141, 0]
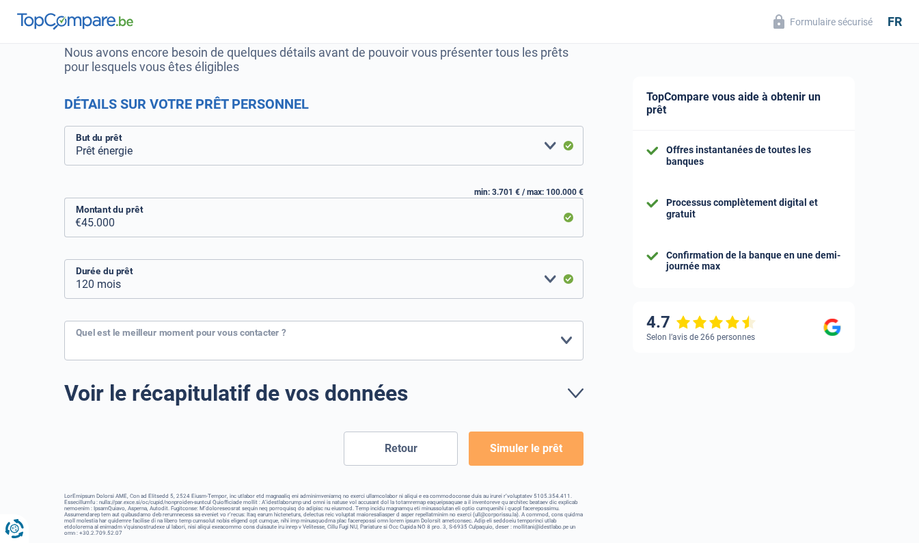
click at [243, 338] on select "10h-12h 12h-14h 14h-16h 16h-18h Veuillez sélectionner une option" at bounding box center [323, 341] width 519 height 40
click at [567, 340] on select "10h-12h 12h-14h 14h-16h 16h-18h Veuillez sélectionner une option" at bounding box center [323, 341] width 519 height 40
select select "12-14"
click at [64, 321] on select "10h-12h 12h-14h 14h-16h 16h-18h Veuillez sélectionner une option" at bounding box center [323, 341] width 519 height 40
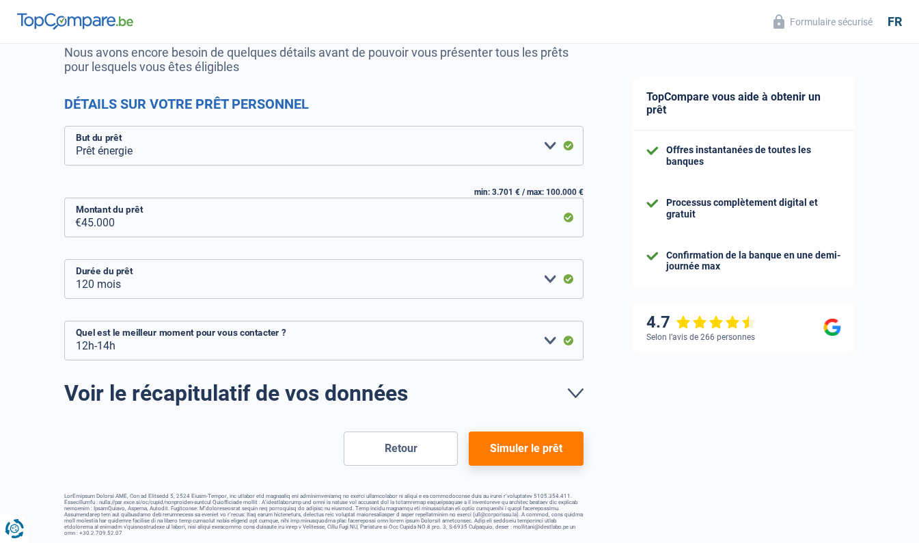
click at [519, 444] on button "Simuler le prêt" at bounding box center [526, 448] width 114 height 34
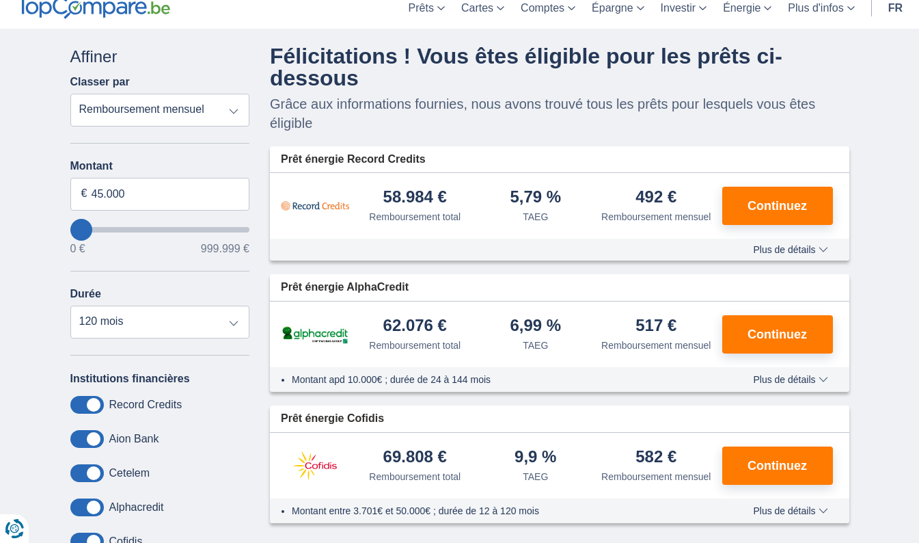
scroll to position [84, 0]
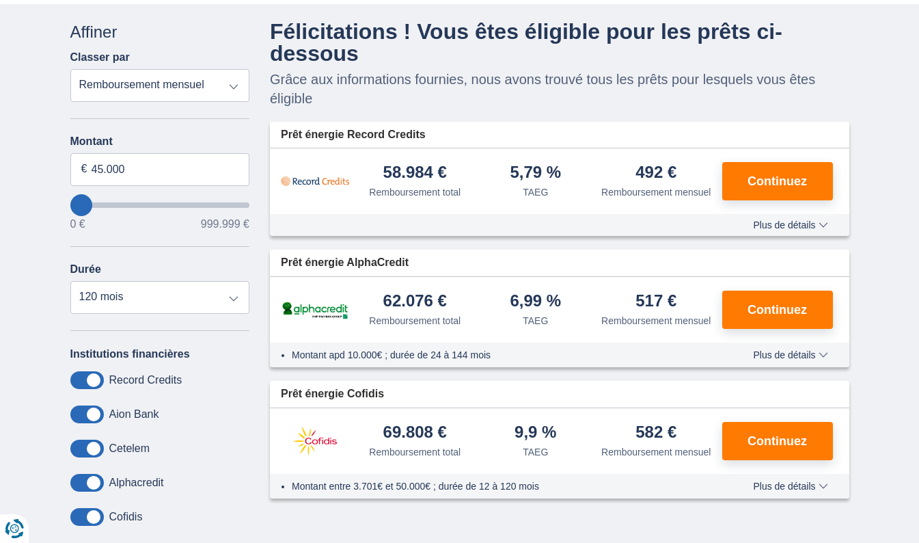
click at [784, 223] on span "Plus de détails" at bounding box center [790, 225] width 75 height 10
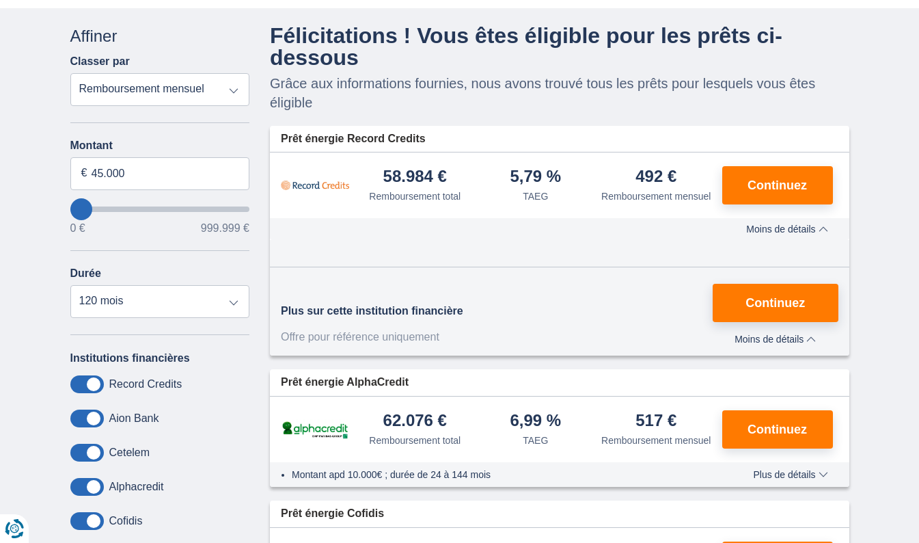
scroll to position [82, 0]
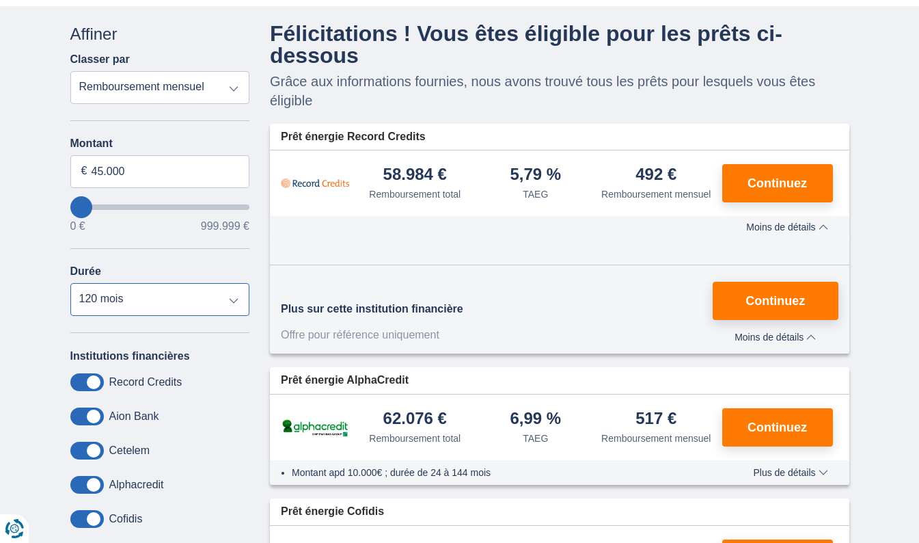
click at [238, 294] on select "12 mois 18 mois 24 mois 30 mois 36 mois 42 mois 48 mois 60 mois 72 mois 84 mois…" at bounding box center [160, 299] width 180 height 33
select select "60"
click at [70, 283] on select "12 mois 18 mois 24 mois 30 mois 36 mois 42 mois 48 mois 60 mois 72 mois 84 mois…" at bounding box center [160, 299] width 180 height 33
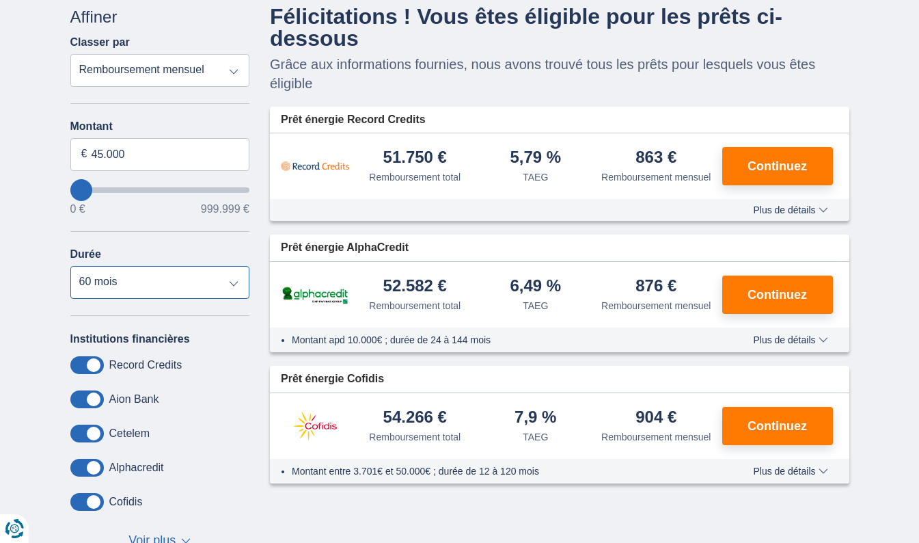
scroll to position [98, 0]
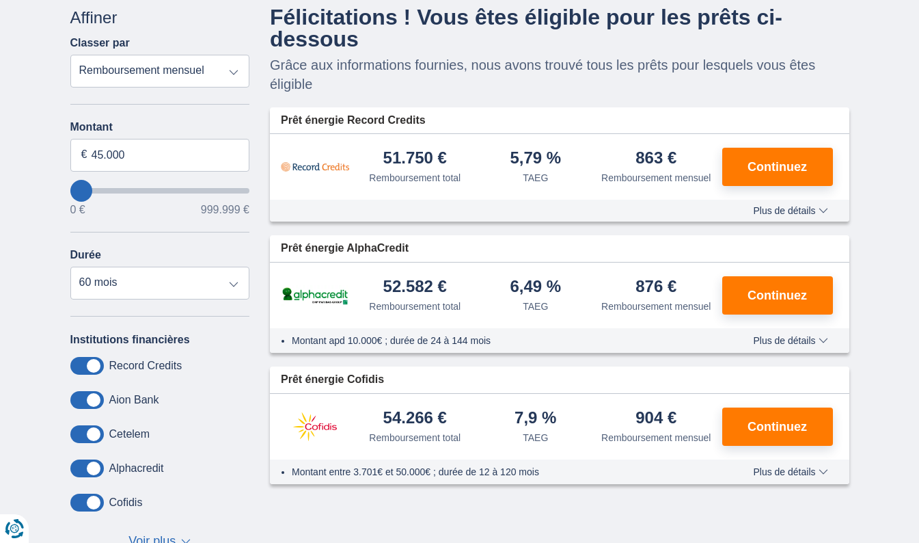
click at [798, 207] on span "Plus de détails" at bounding box center [790, 211] width 75 height 10
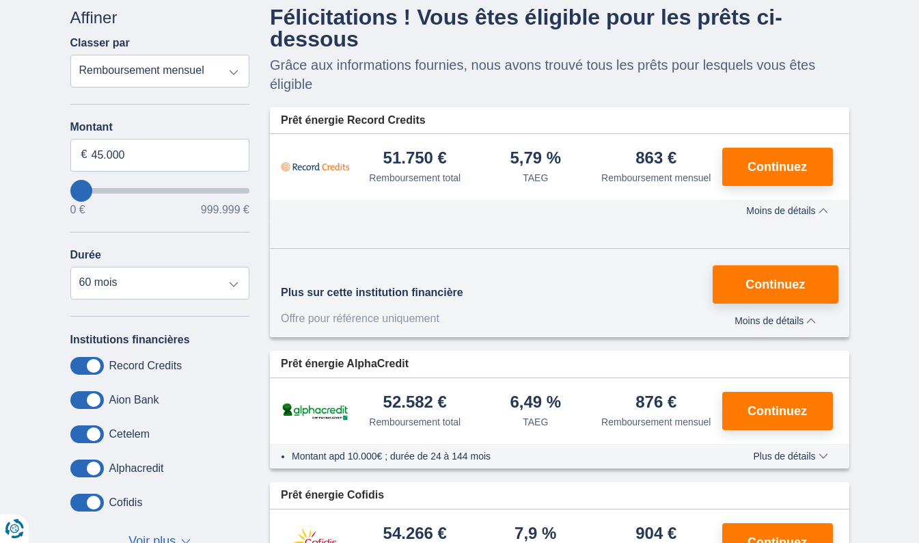
click at [798, 207] on span "Moins de détails" at bounding box center [786, 211] width 81 height 10
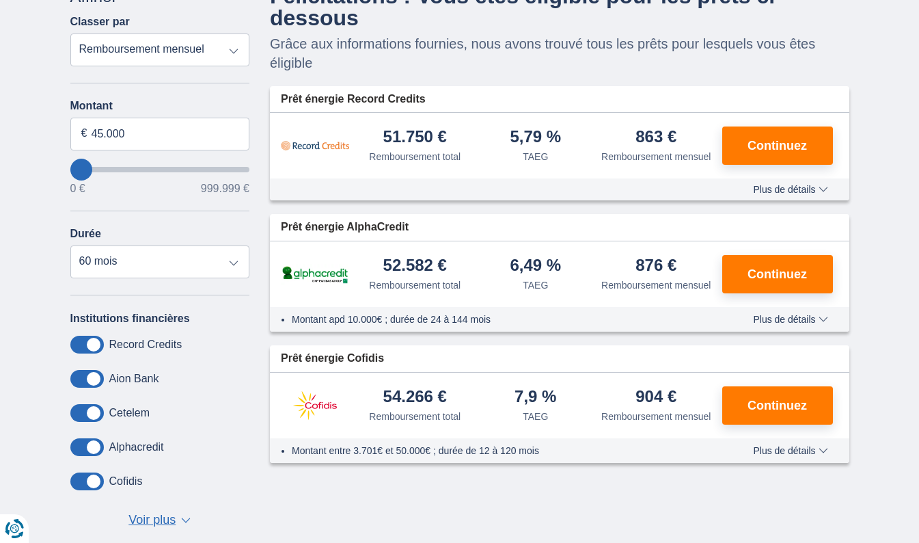
scroll to position [116, 0]
